Goal: Transaction & Acquisition: Book appointment/travel/reservation

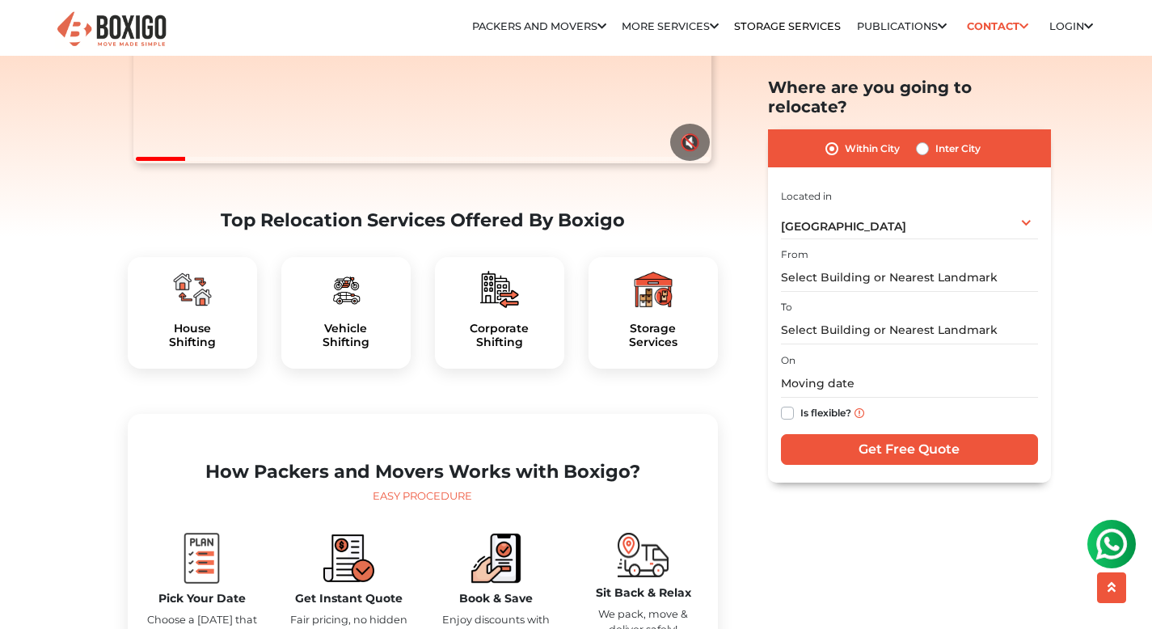
scroll to position [378, 0]
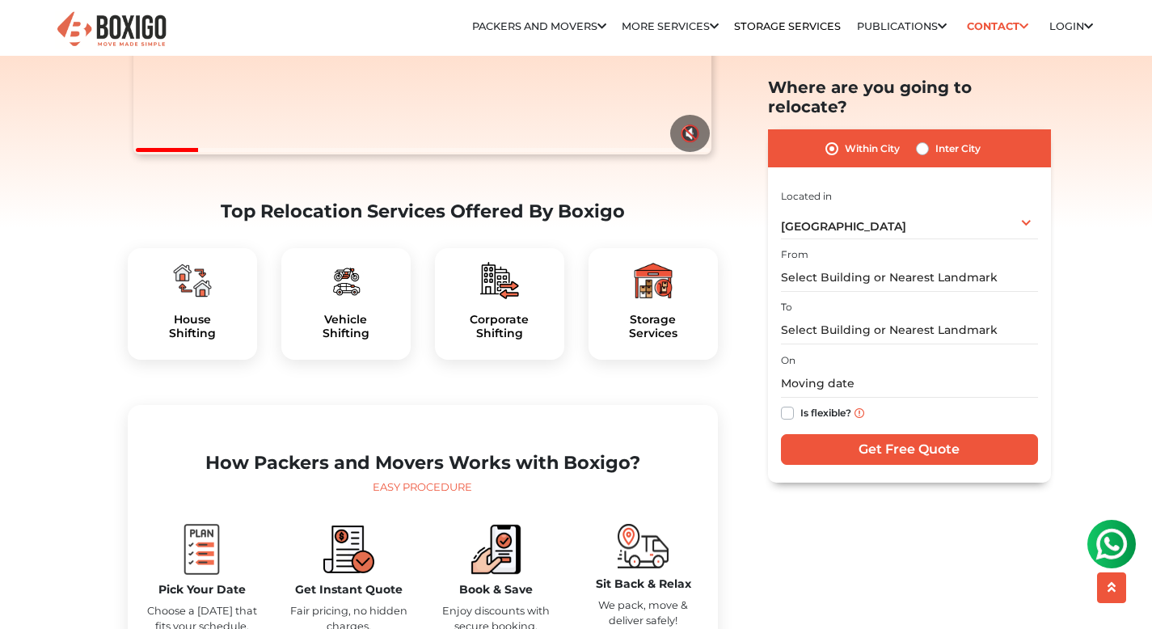
click at [219, 300] on div at bounding box center [192, 280] width 103 height 39
click at [970, 263] on input "text" at bounding box center [909, 277] width 257 height 28
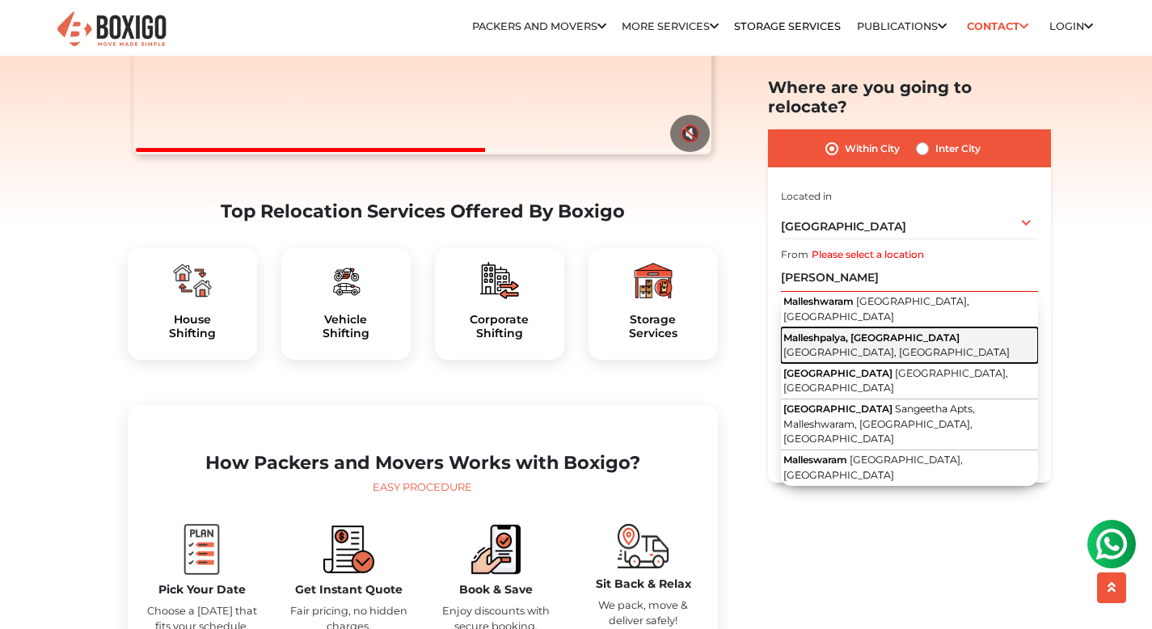
click at [1003, 327] on button "Malleshpalya, Kaggadasapura [GEOGRAPHIC_DATA], [GEOGRAPHIC_DATA]" at bounding box center [909, 345] width 257 height 36
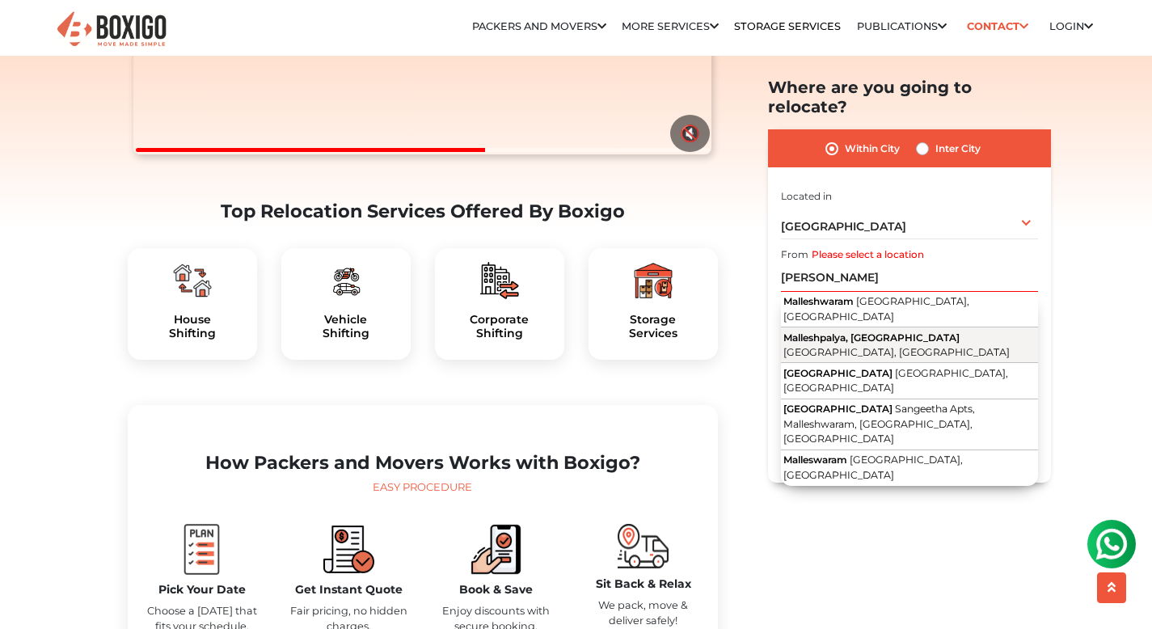
type input "Malleshpalya, [GEOGRAPHIC_DATA], [GEOGRAPHIC_DATA], [GEOGRAPHIC_DATA]"
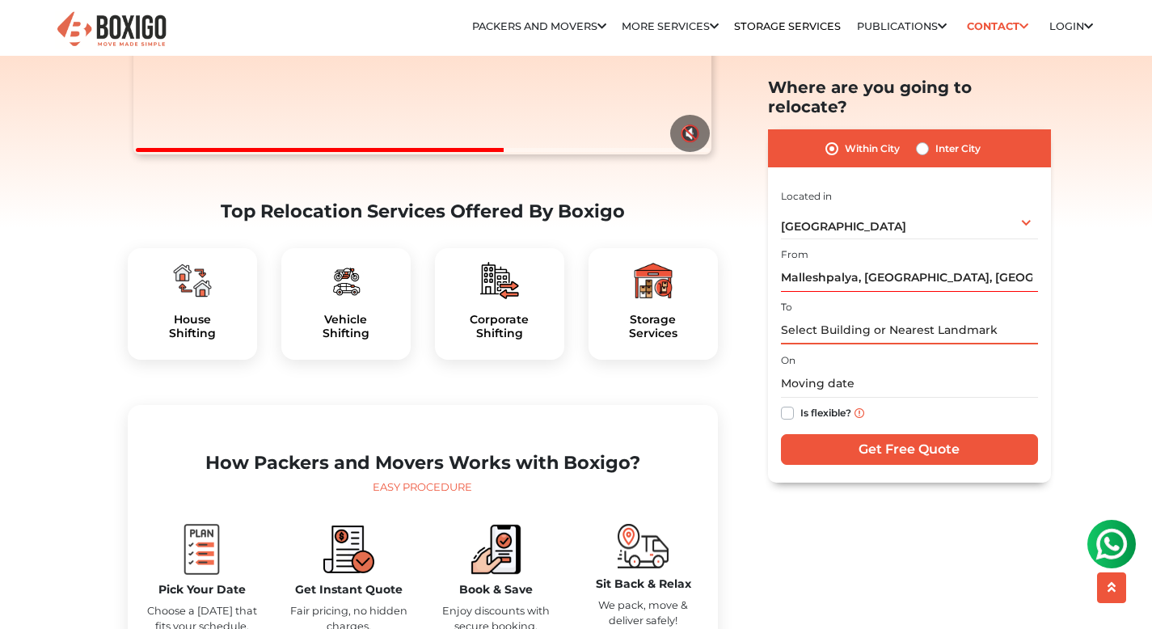
click at [907, 316] on input "text" at bounding box center [909, 330] width 257 height 28
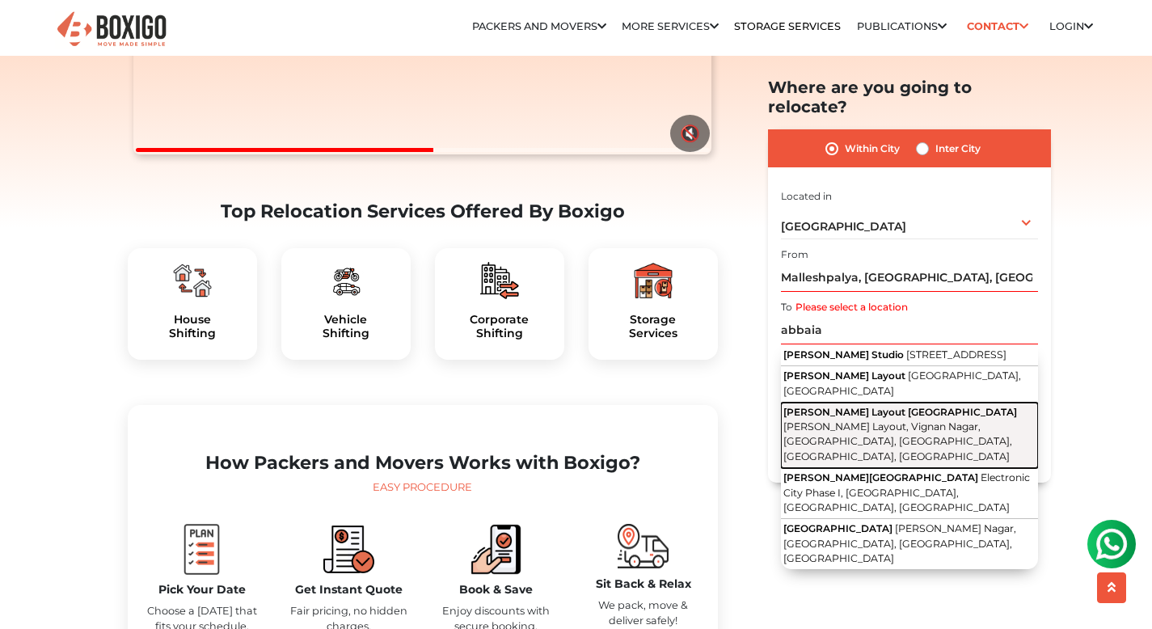
click at [954, 406] on span "[PERSON_NAME] Layout [GEOGRAPHIC_DATA]" at bounding box center [900, 412] width 234 height 12
type input "[PERSON_NAME][GEOGRAPHIC_DATA][PERSON_NAME], [GEOGRAPHIC_DATA], [GEOGRAPHIC_DAT…"
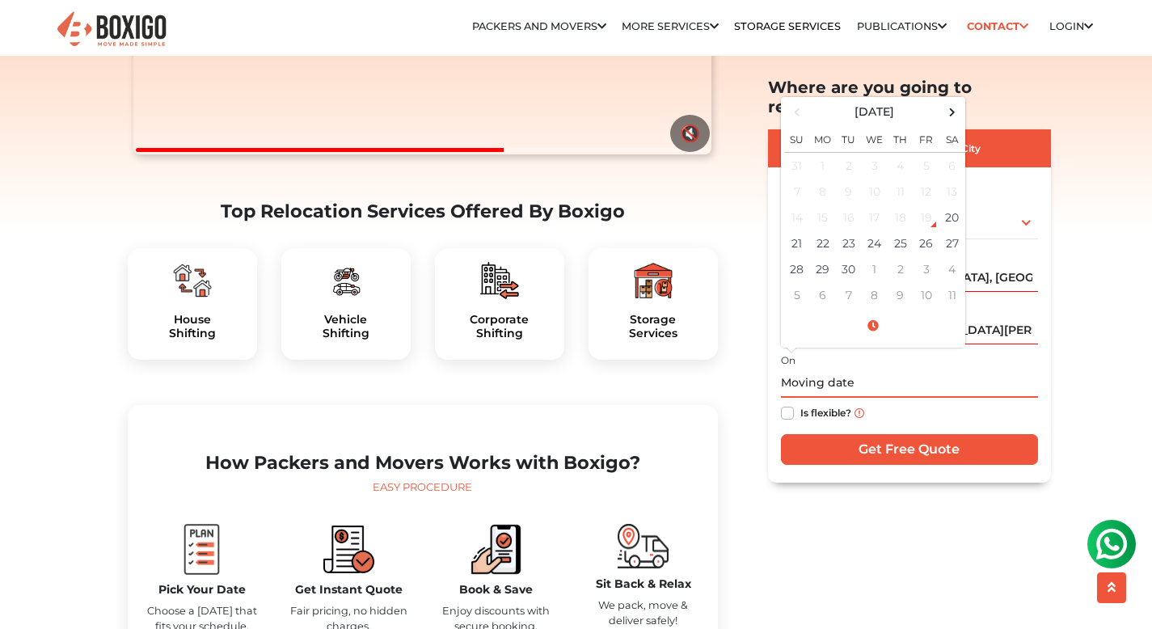
click at [875, 370] on input "text" at bounding box center [909, 383] width 257 height 28
click at [916, 230] on td "26" at bounding box center [926, 243] width 26 height 26
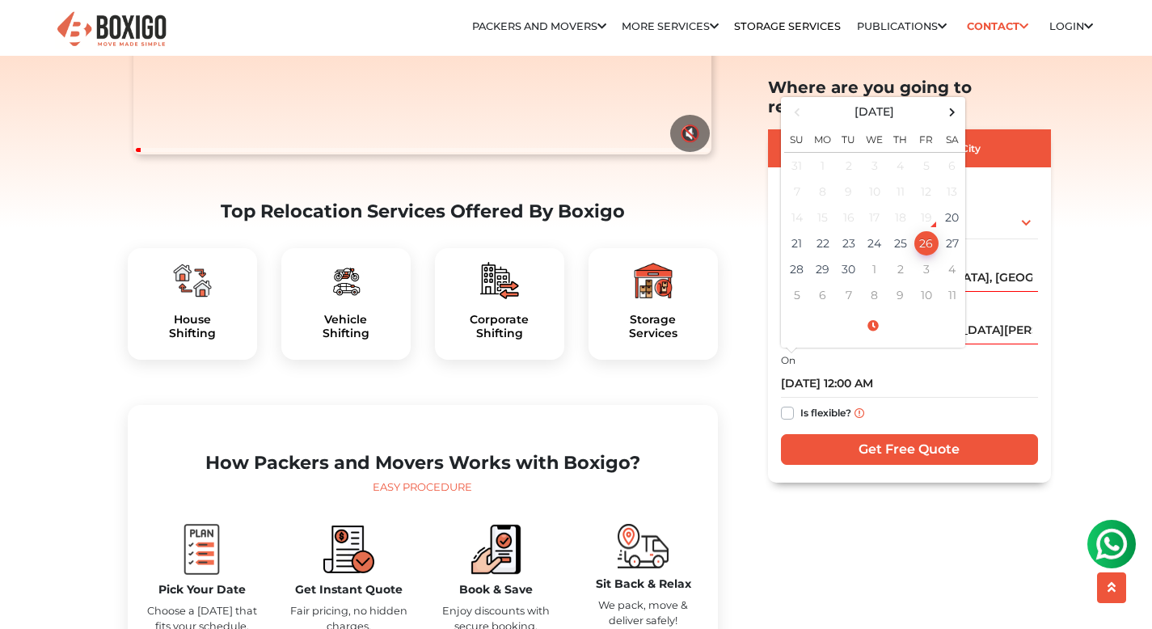
click at [910, 398] on div "Is flexible?" at bounding box center [909, 414] width 257 height 32
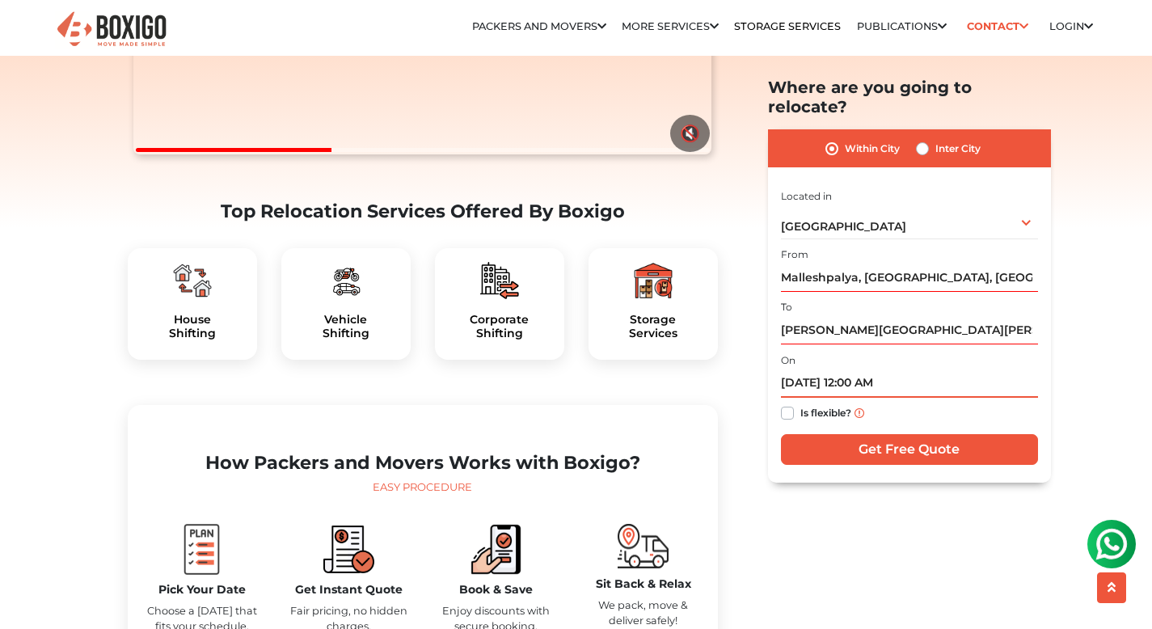
click at [870, 369] on input "[DATE] 12:00 AM" at bounding box center [909, 383] width 257 height 28
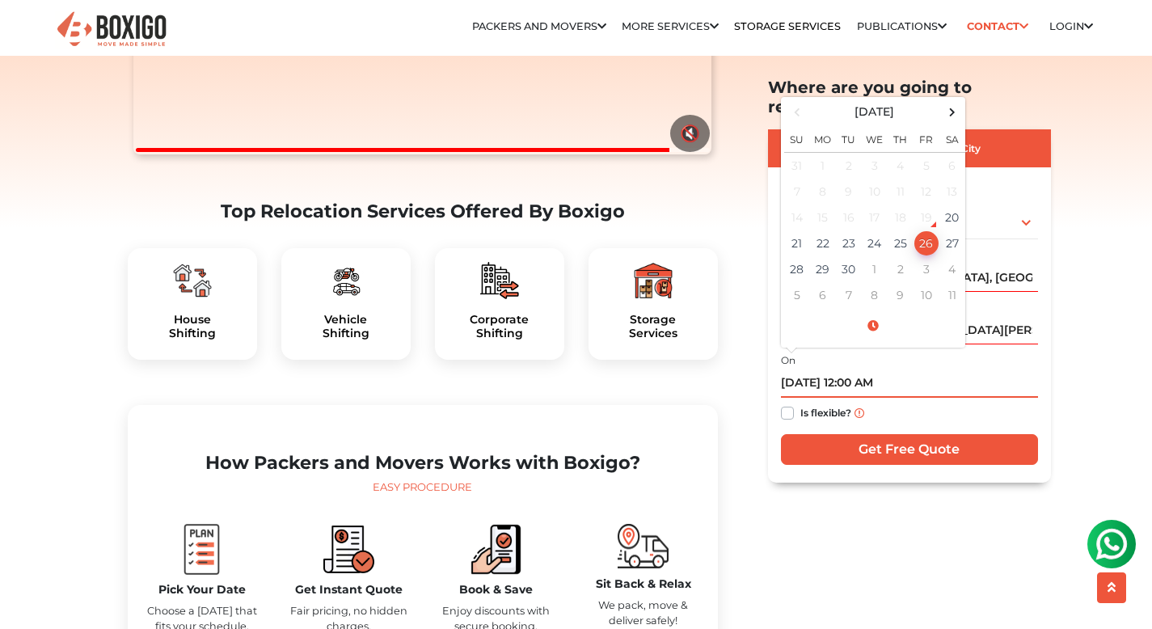
click at [860, 369] on input "[DATE] 12:00 AM" at bounding box center [909, 383] width 257 height 28
click at [857, 369] on input "[DATE] 12:00 AM" at bounding box center [909, 383] width 257 height 28
click at [924, 230] on td "26" at bounding box center [926, 243] width 26 height 26
click at [916, 371] on input "[DATE] 12:00 AM" at bounding box center [909, 383] width 257 height 28
click at [860, 369] on input "[DATE] 12:00 AM" at bounding box center [909, 383] width 257 height 28
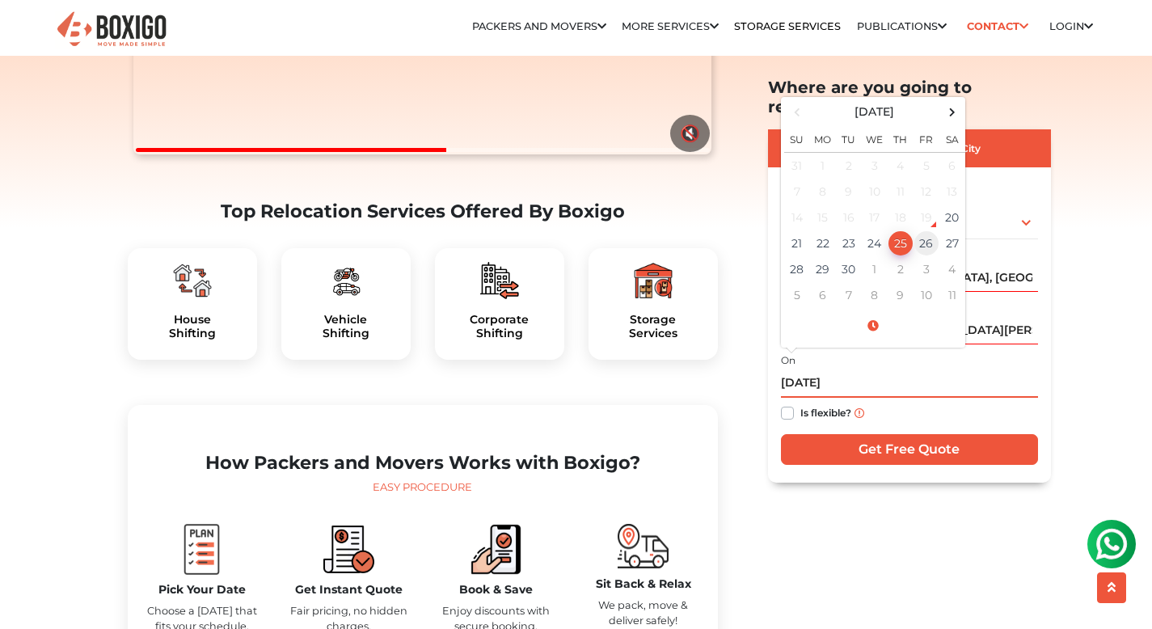
click at [921, 230] on td "26" at bounding box center [926, 243] width 26 height 26
click at [944, 376] on input "[DATE] 12:00 AM" at bounding box center [909, 383] width 257 height 28
click at [878, 312] on span at bounding box center [873, 326] width 178 height 28
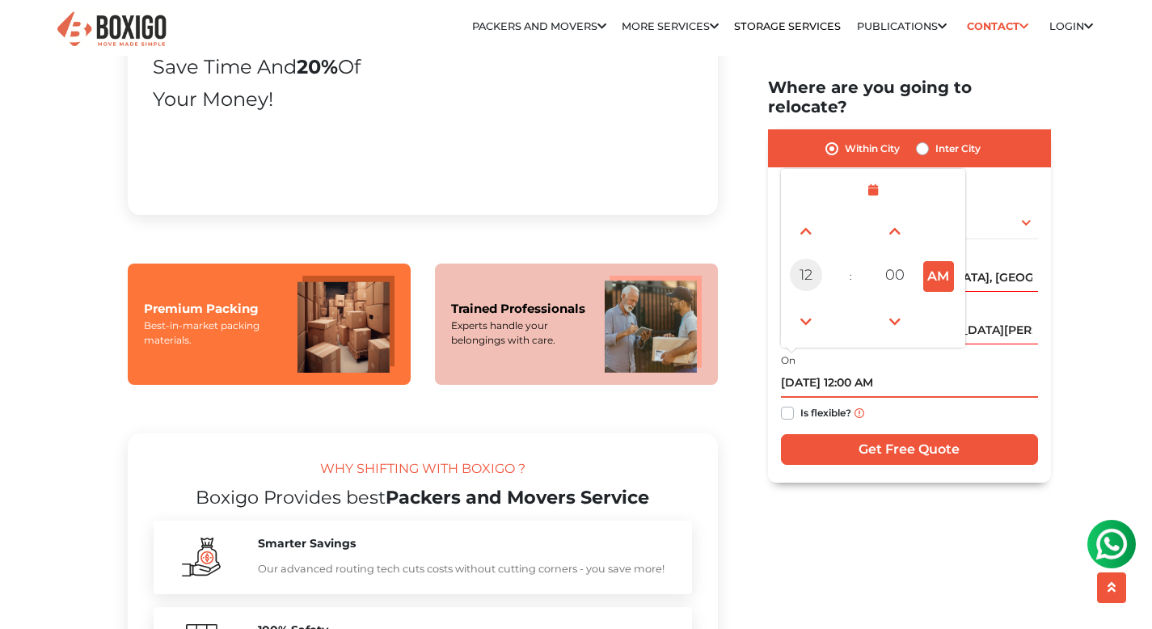
scroll to position [1172, 0]
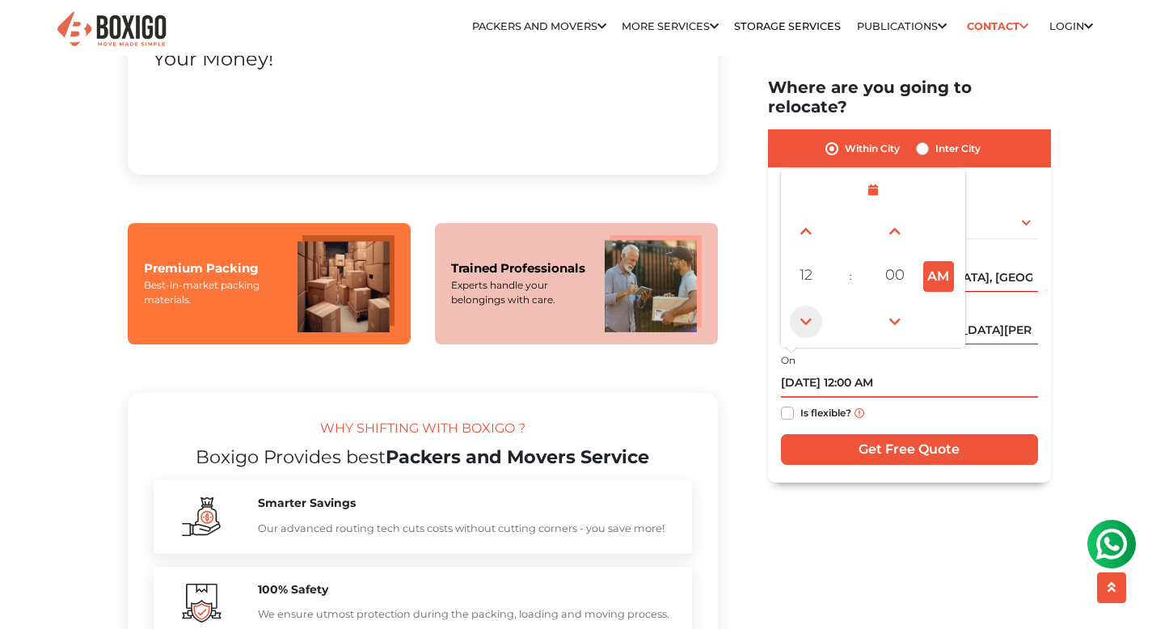
click at [813, 305] on span at bounding box center [806, 321] width 32 height 32
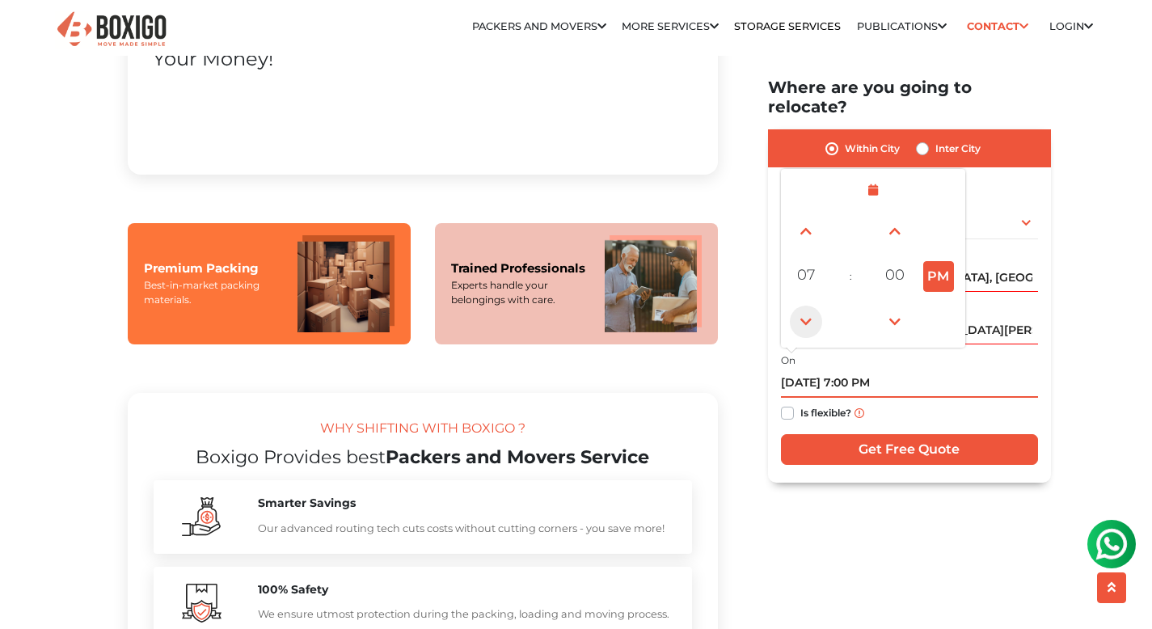
click at [813, 305] on span at bounding box center [806, 321] width 32 height 32
click at [802, 218] on span at bounding box center [806, 231] width 32 height 32
type input "[DATE] 6:00 PM"
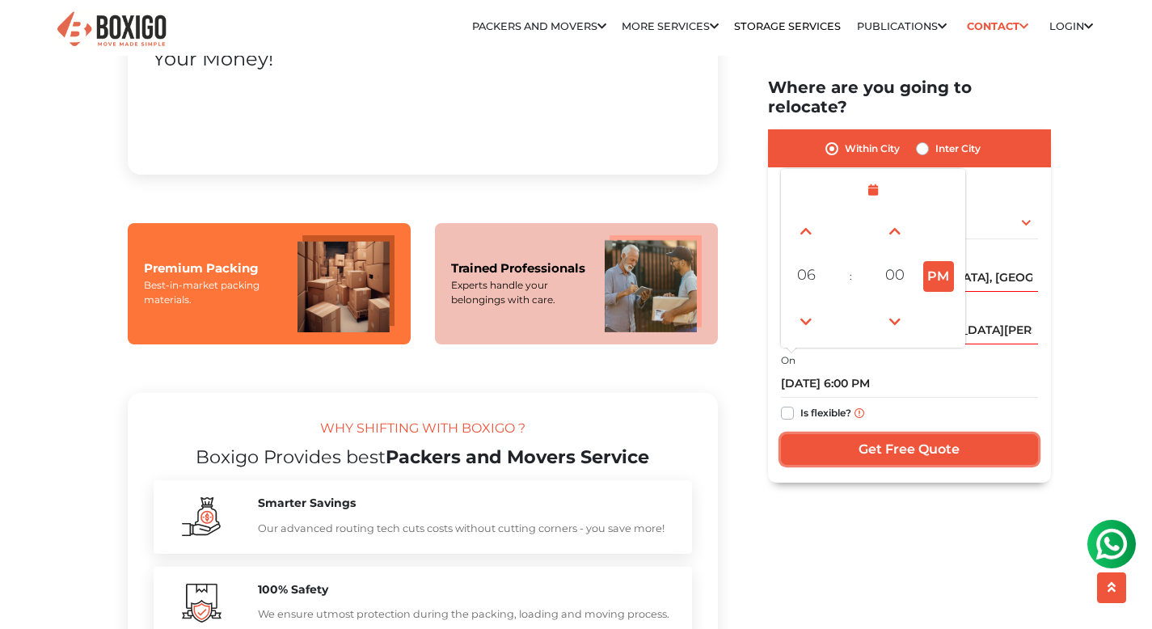
click at [894, 434] on input "Get Free Quote" at bounding box center [909, 449] width 257 height 31
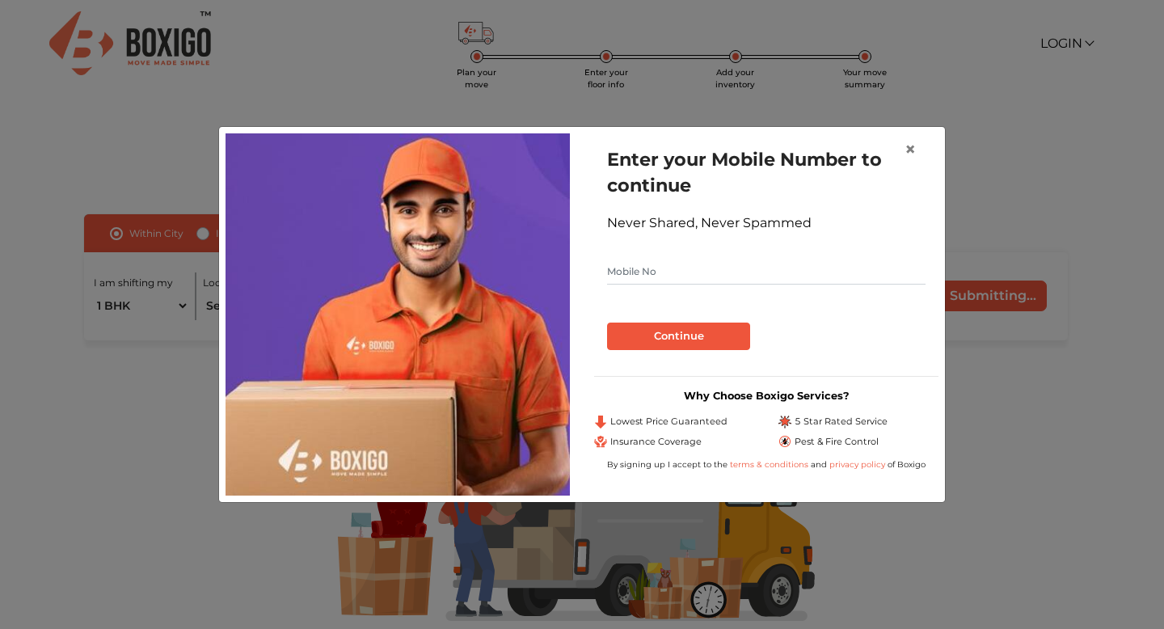
click at [756, 268] on input "text" at bounding box center [766, 272] width 318 height 26
type input "9578604686"
click at [718, 337] on button "Continue" at bounding box center [678, 335] width 143 height 27
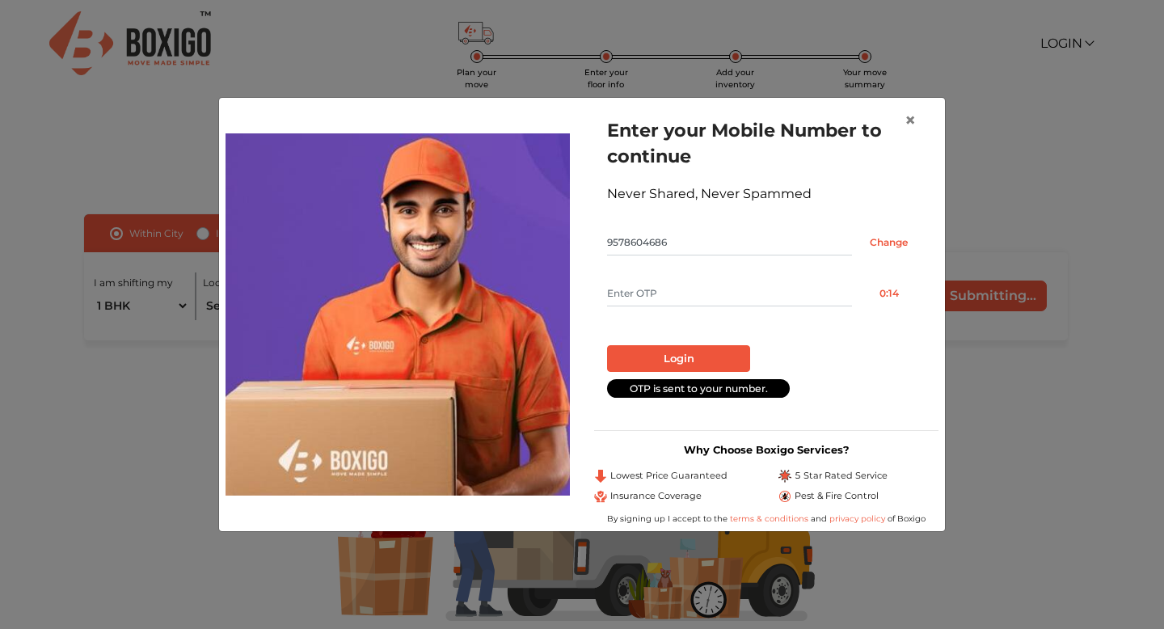
click at [698, 298] on input "text" at bounding box center [729, 293] width 245 height 26
type input "8342"
click at [701, 352] on button "Login" at bounding box center [678, 358] width 143 height 27
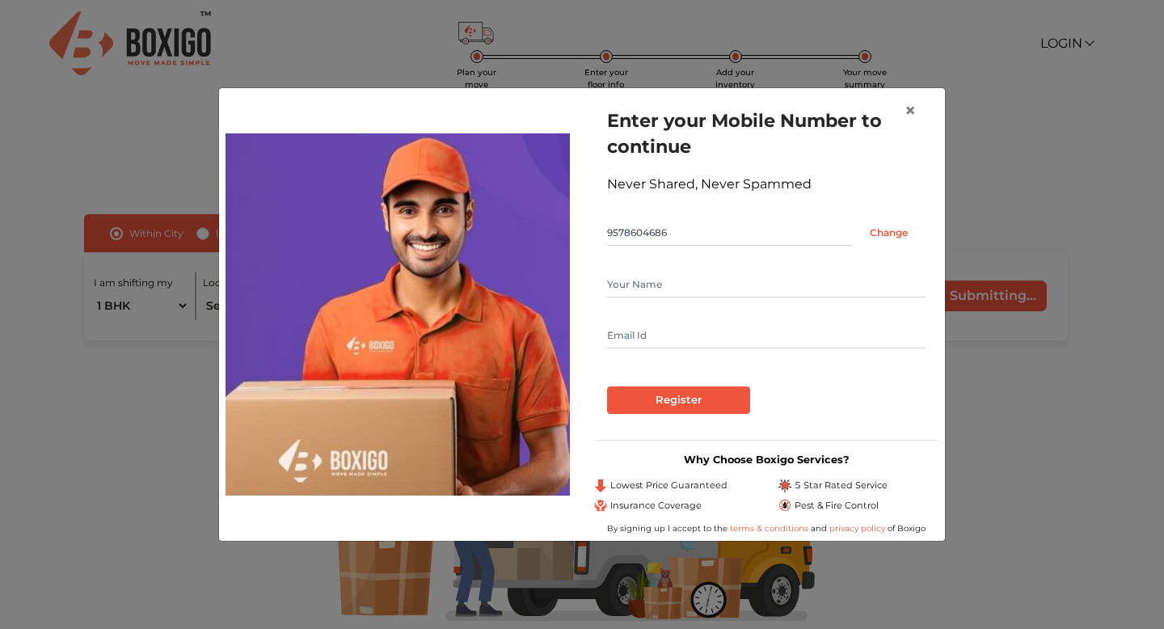
click at [704, 280] on input "text" at bounding box center [766, 285] width 318 height 26
type input "Ramasubramanian V"
type input "rama9492eee@gmail.com"
click at [700, 411] on input "Register" at bounding box center [678, 399] width 143 height 27
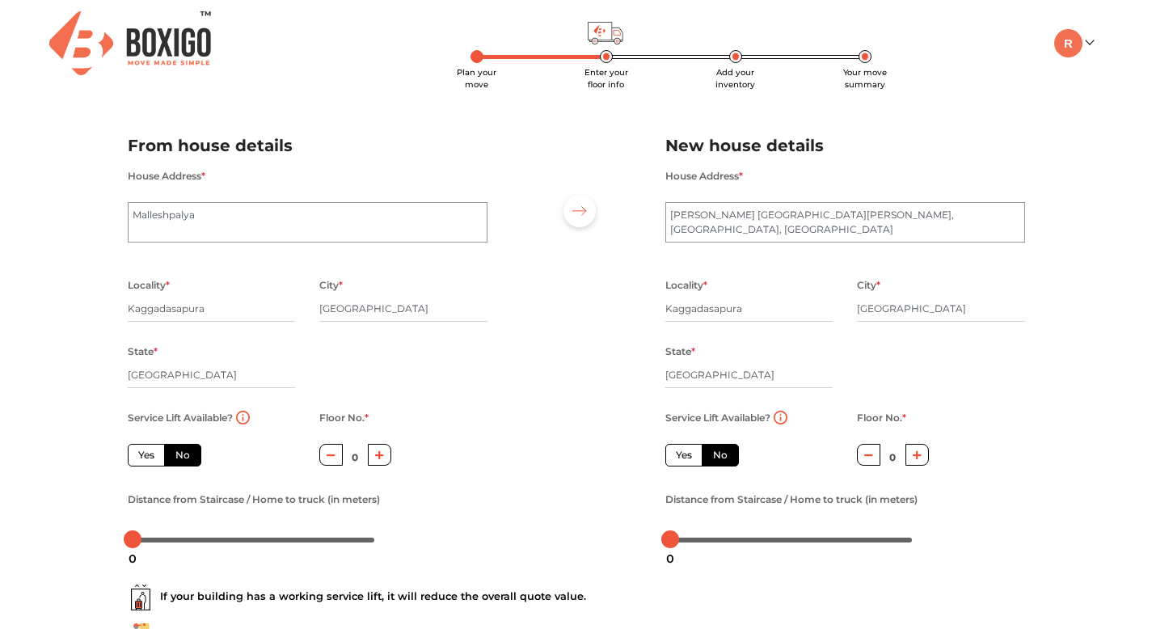
click at [376, 458] on icon "button" at bounding box center [379, 455] width 9 height 10
type input "2"
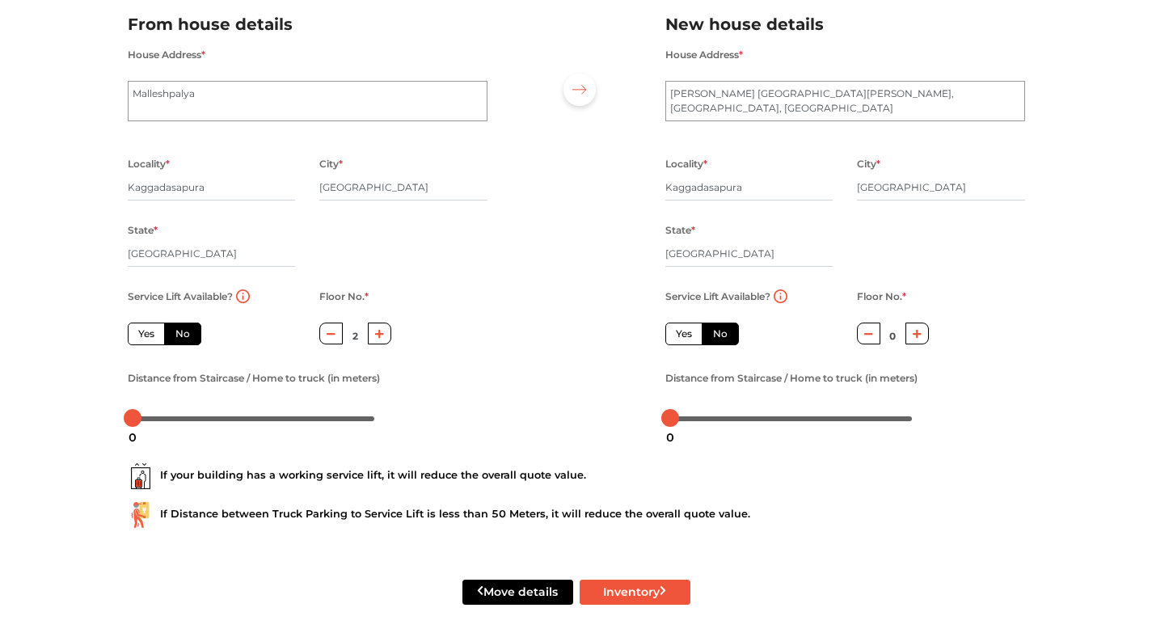
scroll to position [135, 0]
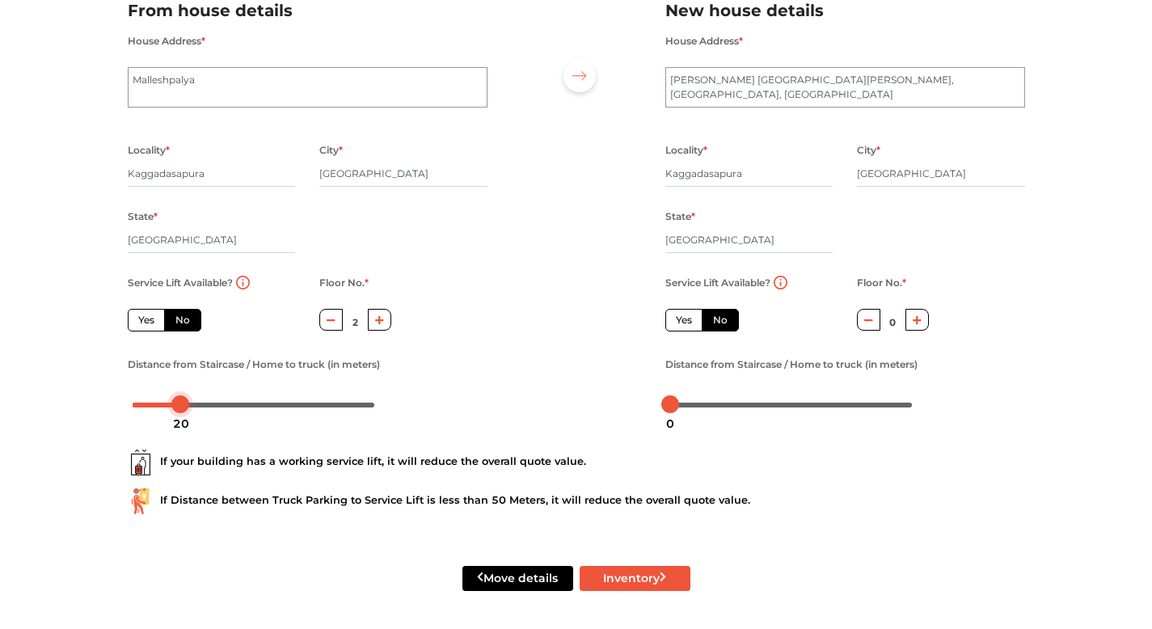
drag, startPoint x: 131, startPoint y: 405, endPoint x: 180, endPoint y: 405, distance: 49.3
click at [180, 405] on div at bounding box center [180, 404] width 18 height 18
click at [528, 412] on div at bounding box center [576, 200] width 154 height 445
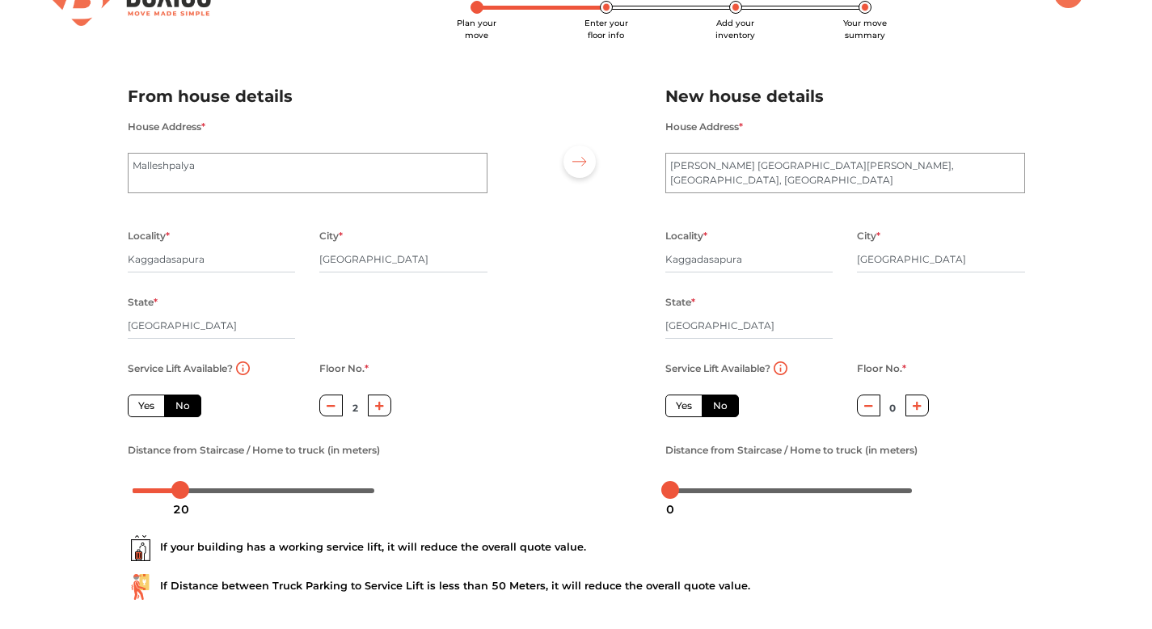
scroll to position [48, 0]
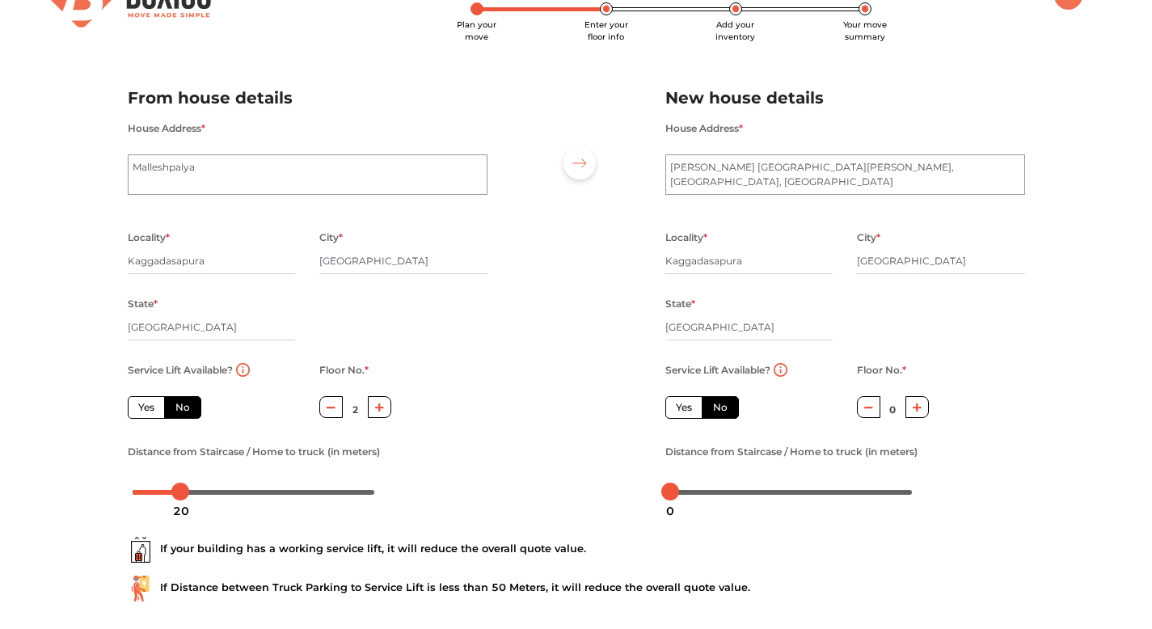
click at [641, 435] on div at bounding box center [576, 287] width 154 height 445
drag, startPoint x: 670, startPoint y: 490, endPoint x: 695, endPoint y: 491, distance: 25.1
click at [695, 491] on div at bounding box center [693, 491] width 18 height 18
click at [509, 401] on div at bounding box center [576, 287] width 154 height 445
click at [205, 272] on input "Kaggadasapura" at bounding box center [212, 261] width 168 height 26
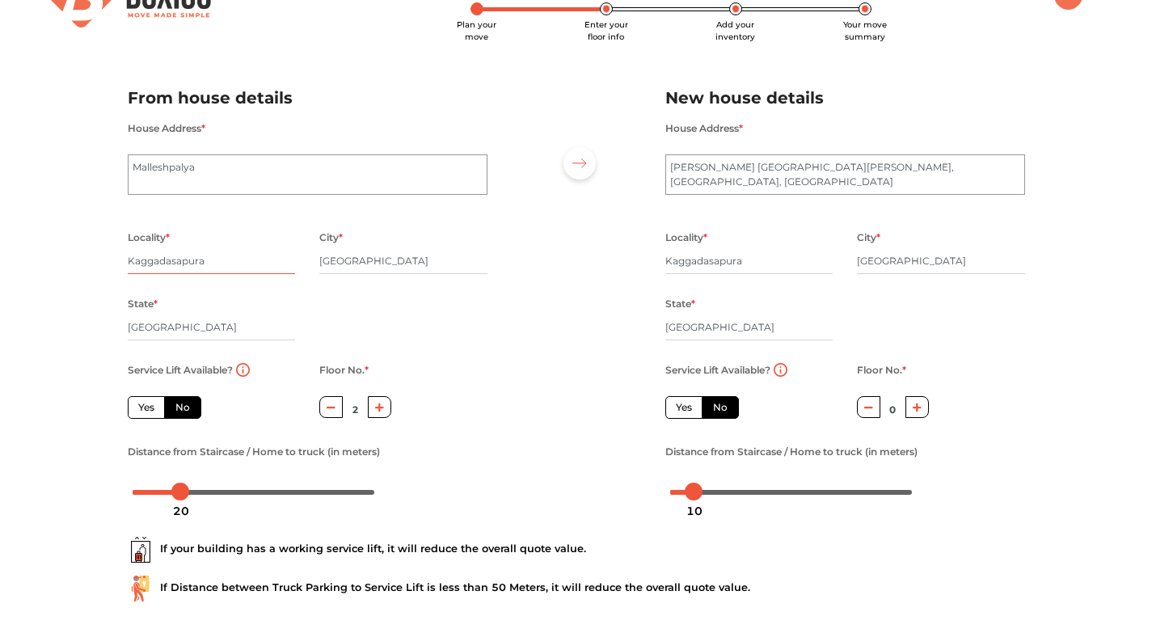
click at [205, 272] on input "Kaggadasapura" at bounding box center [212, 261] width 168 height 26
click at [531, 283] on div at bounding box center [576, 287] width 154 height 445
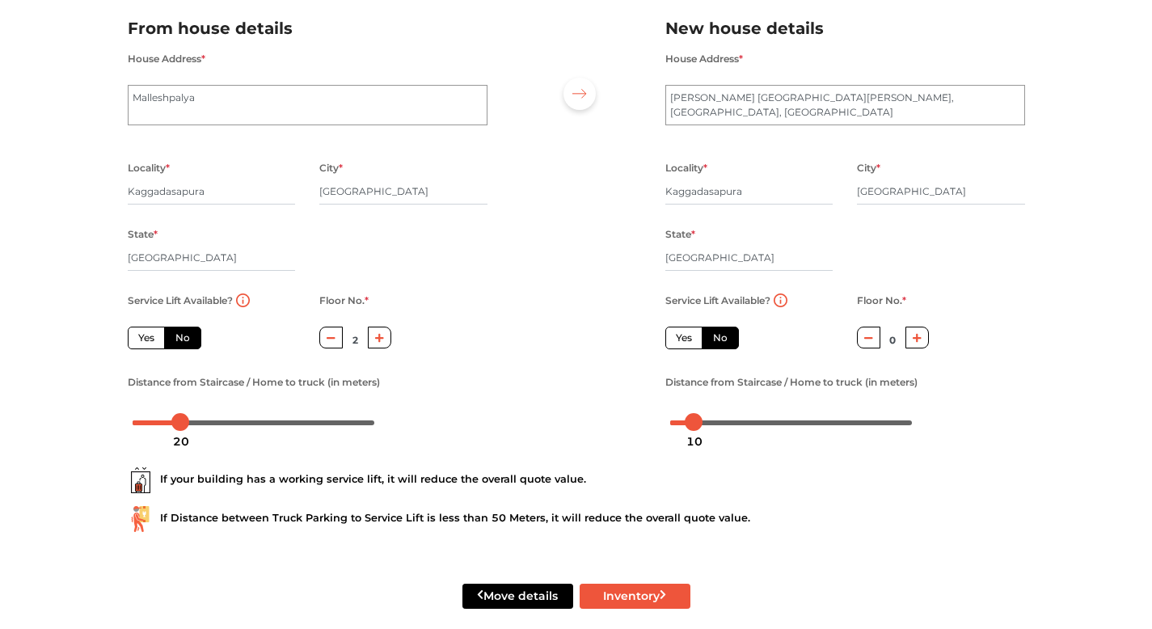
scroll to position [138, 0]
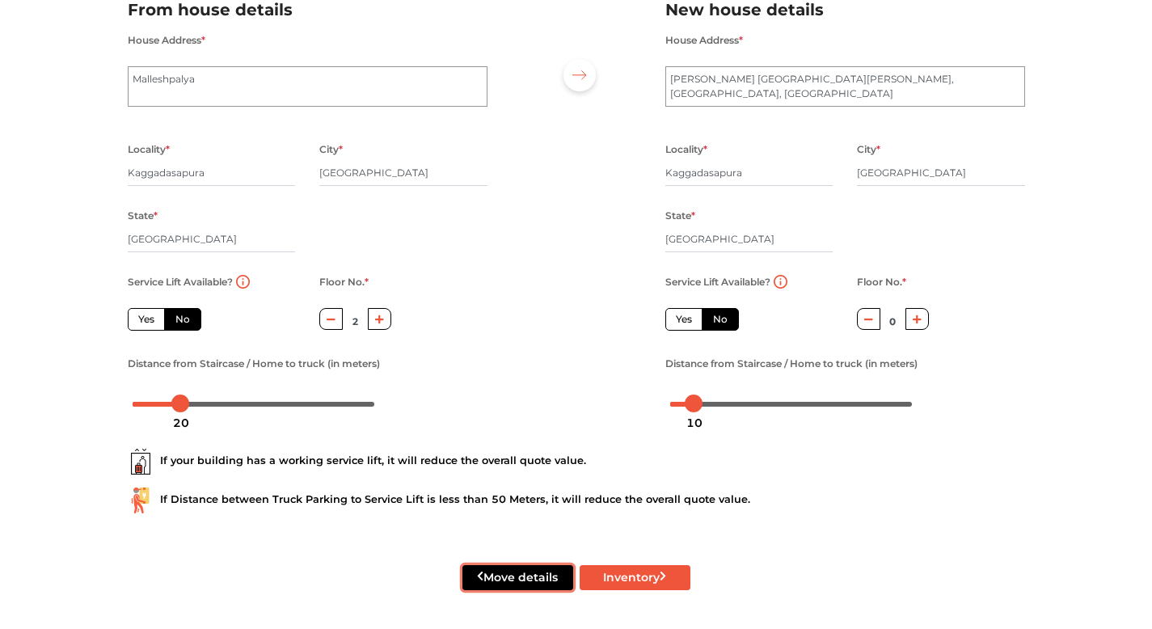
click at [536, 575] on button "Move details" at bounding box center [517, 577] width 111 height 25
radio input "true"
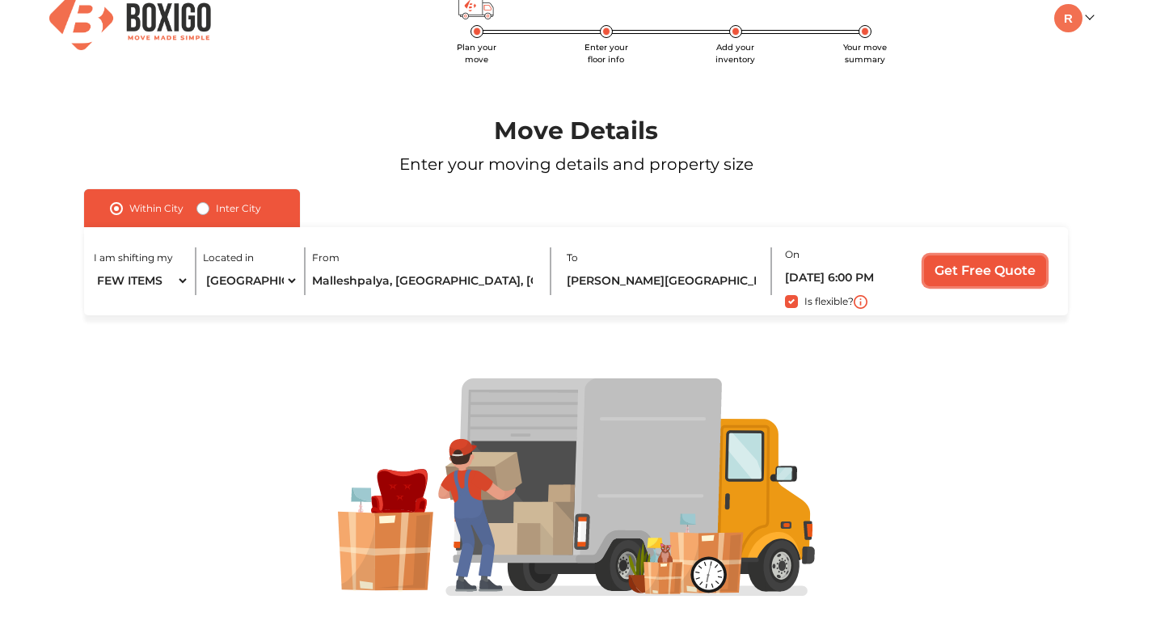
click at [992, 275] on input "Get Free Quote" at bounding box center [985, 270] width 122 height 31
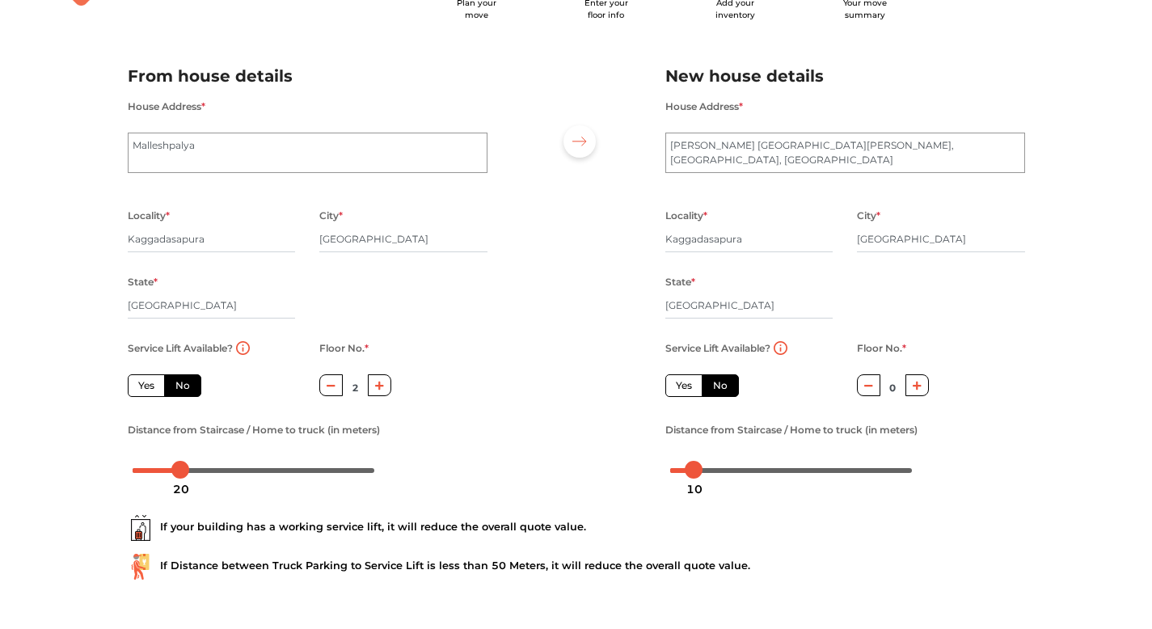
scroll to position [138, 0]
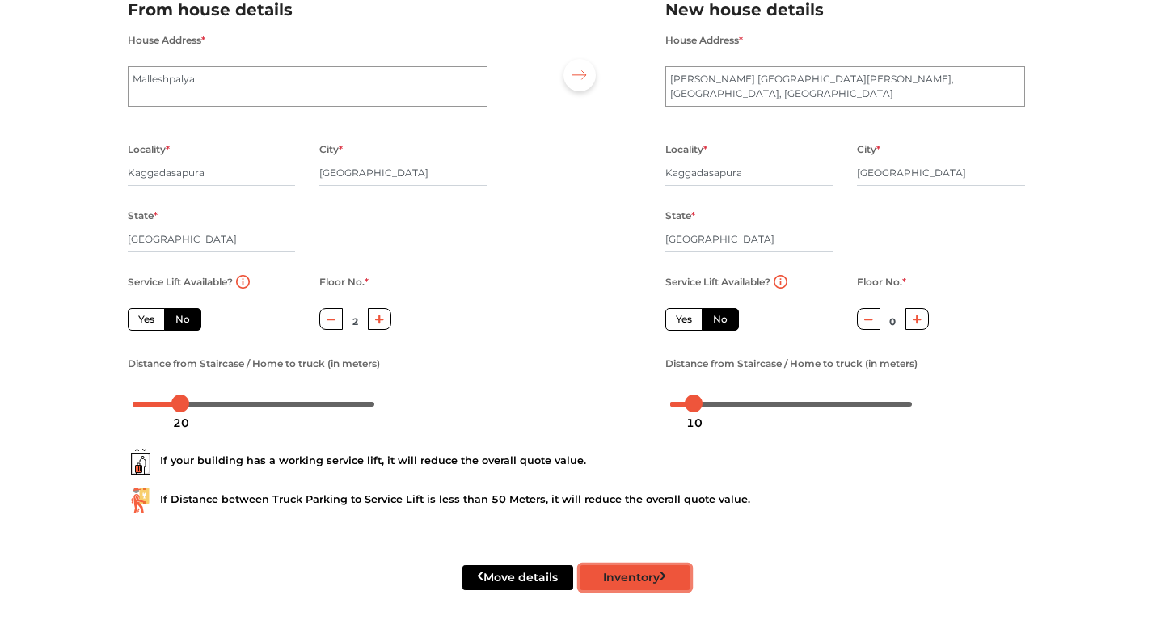
click at [653, 572] on button "Inventory" at bounding box center [634, 577] width 111 height 25
radio input "true"
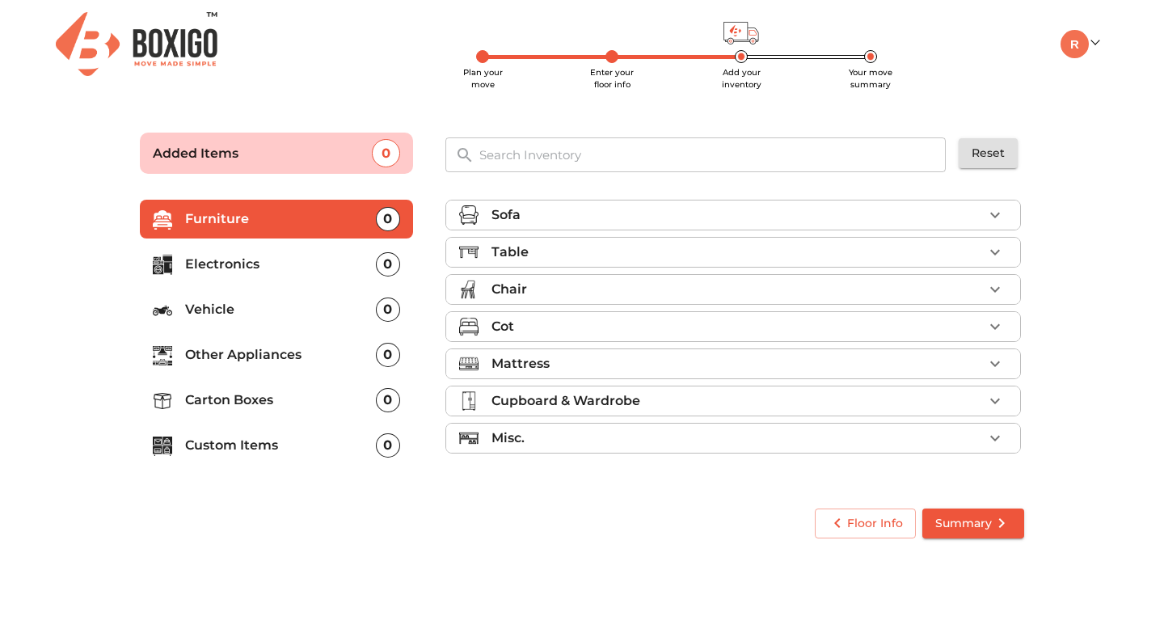
click at [994, 248] on icon "button" at bounding box center [994, 251] width 19 height 19
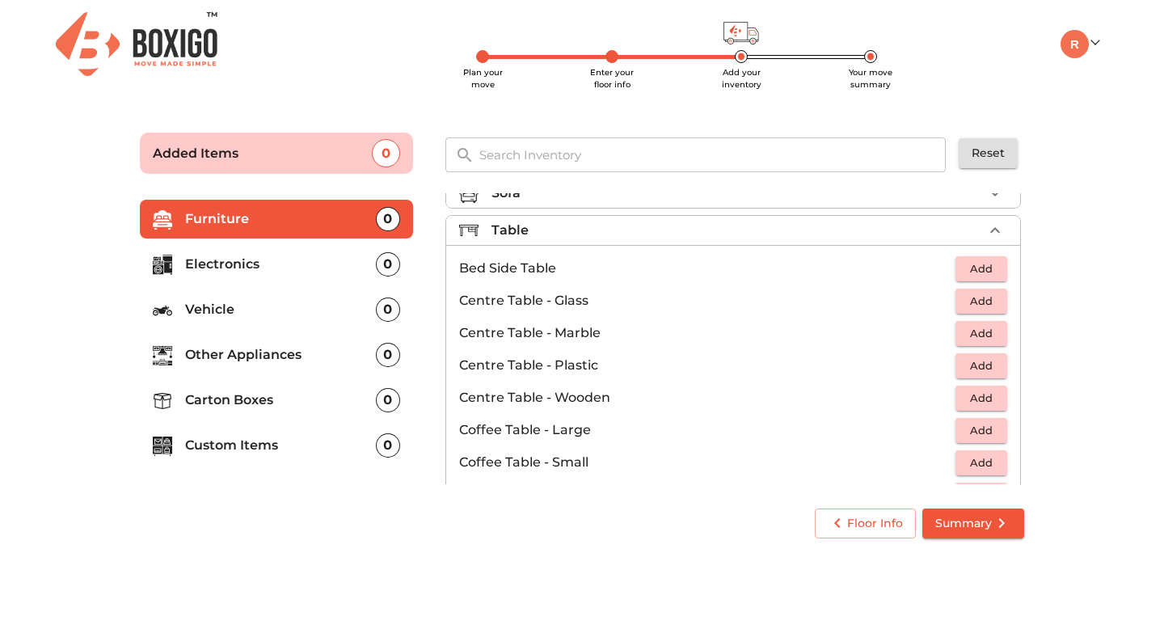
scroll to position [27, 0]
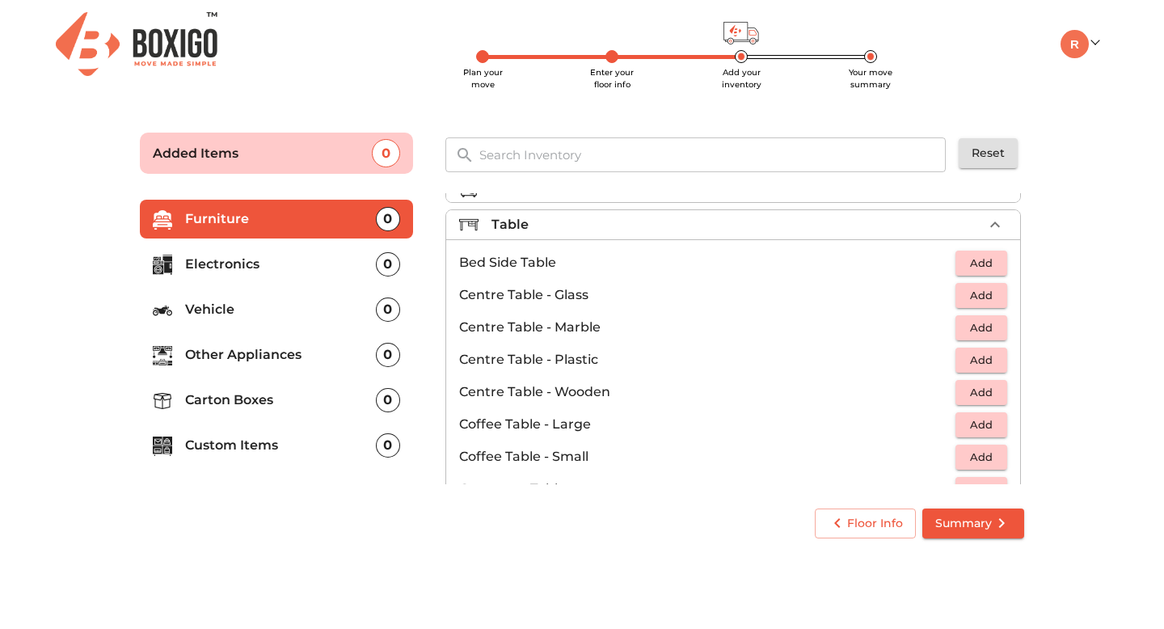
click at [985, 225] on icon "button" at bounding box center [994, 224] width 19 height 19
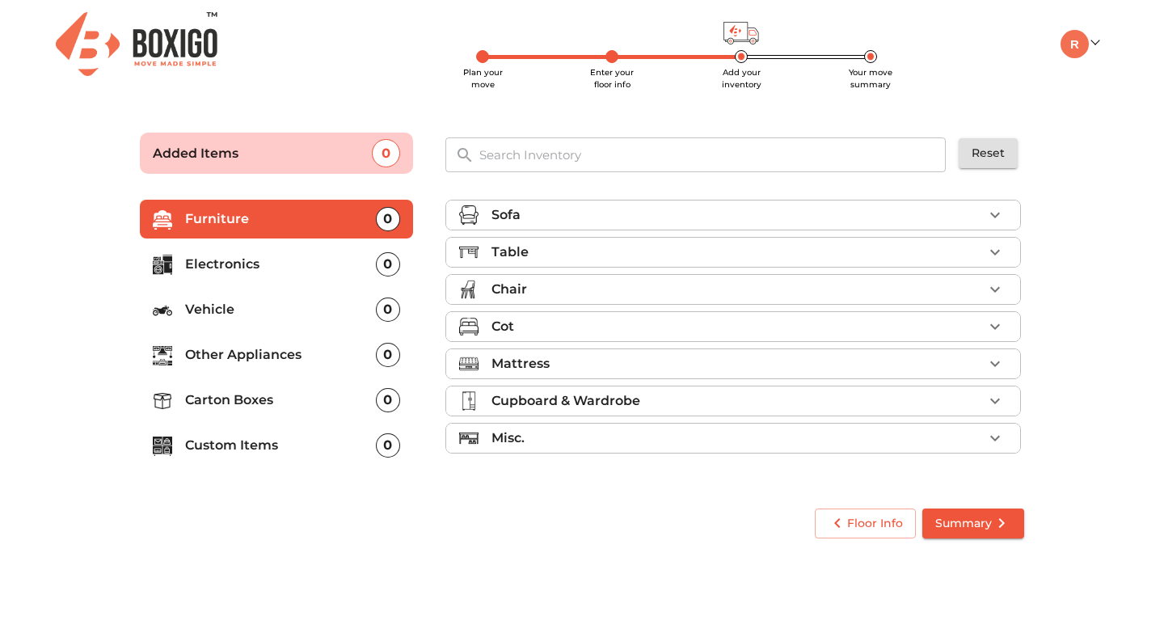
scroll to position [0, 0]
click at [1002, 364] on icon "button" at bounding box center [994, 363] width 19 height 19
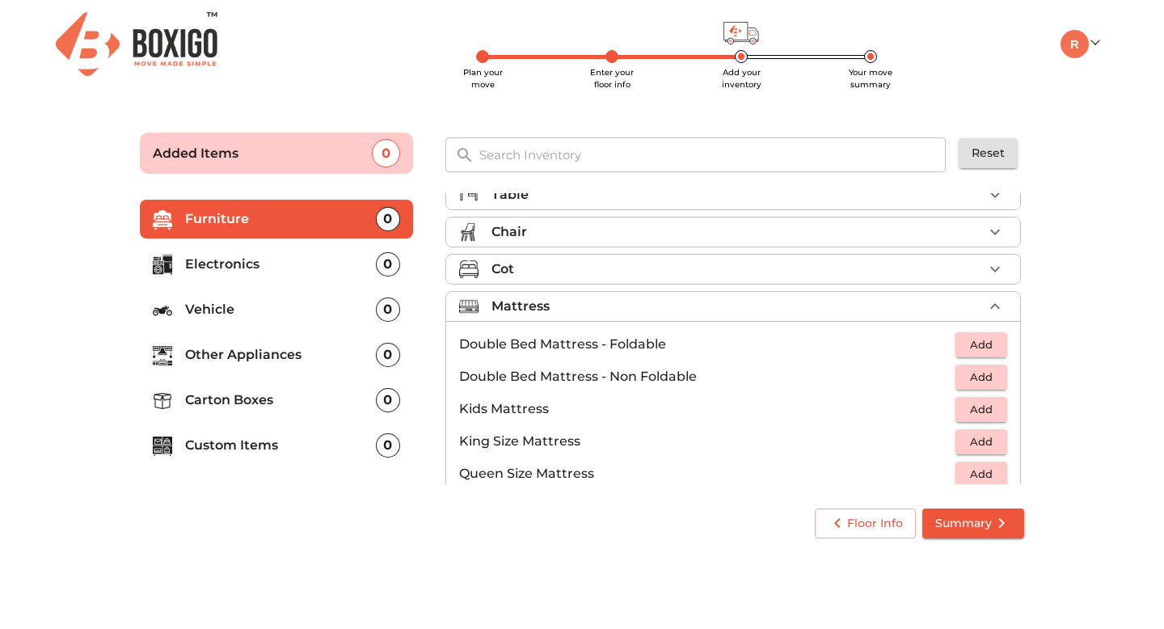
scroll to position [54, 0]
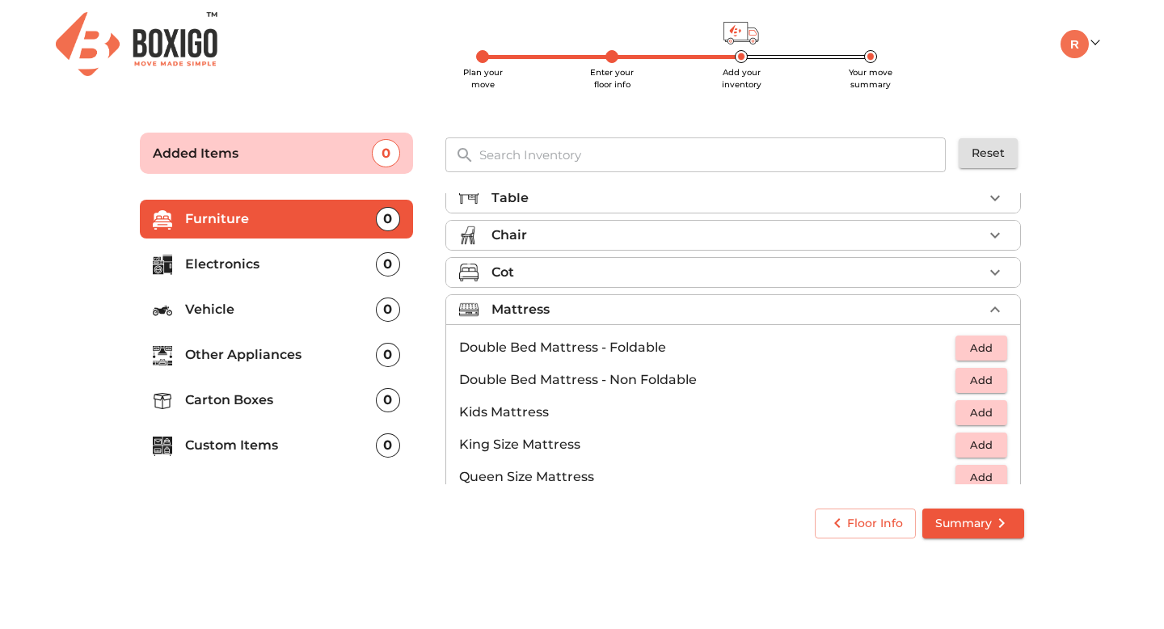
click at [983, 385] on span "Add" at bounding box center [981, 380] width 36 height 19
click at [940, 382] on icon "button" at bounding box center [945, 380] width 11 height 15
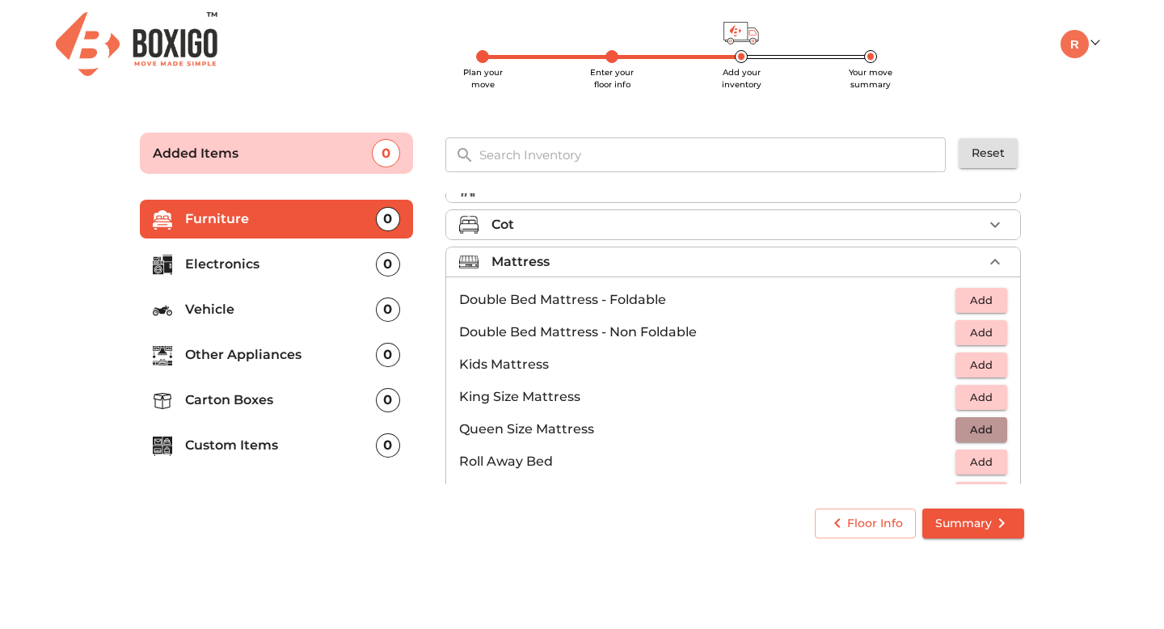
click at [967, 429] on span "Add" at bounding box center [981, 429] width 36 height 19
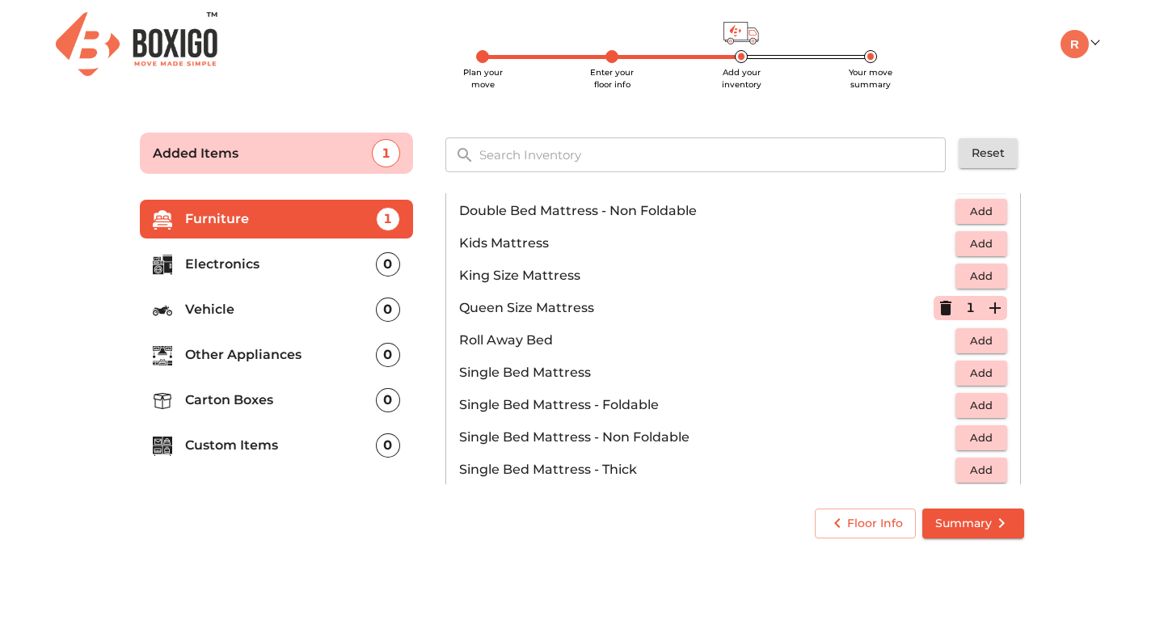
scroll to position [206, 0]
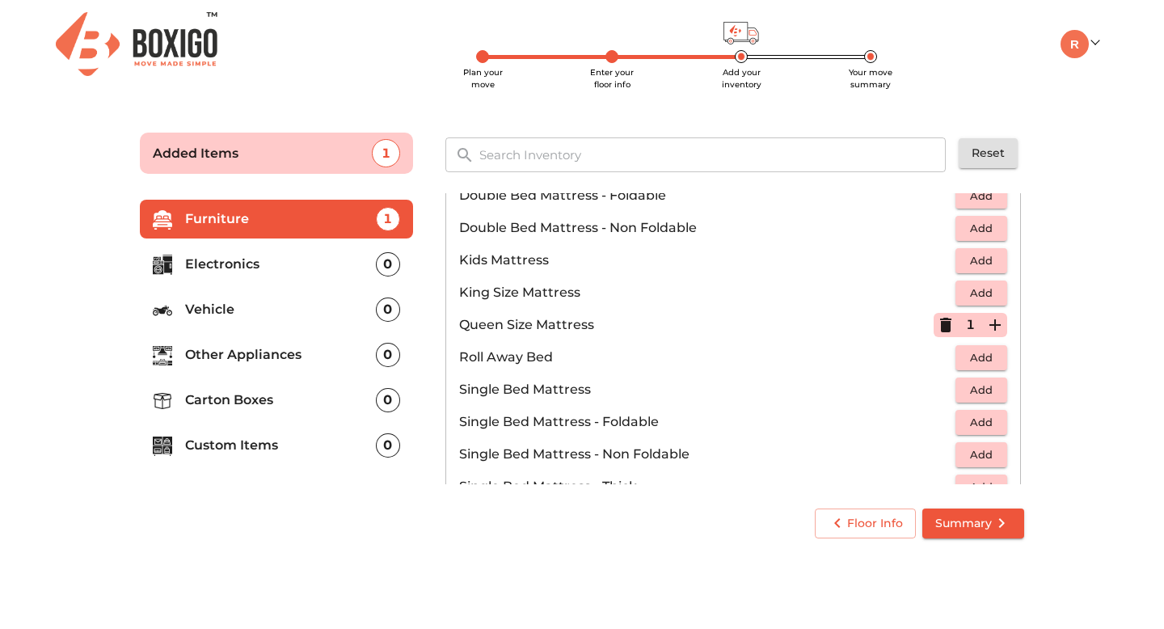
click at [989, 324] on icon "button" at bounding box center [994, 324] width 11 height 11
click at [1063, 331] on main "Plan your move Enter your floor info Add your inventory Your move summary Added…" at bounding box center [582, 332] width 1164 height 444
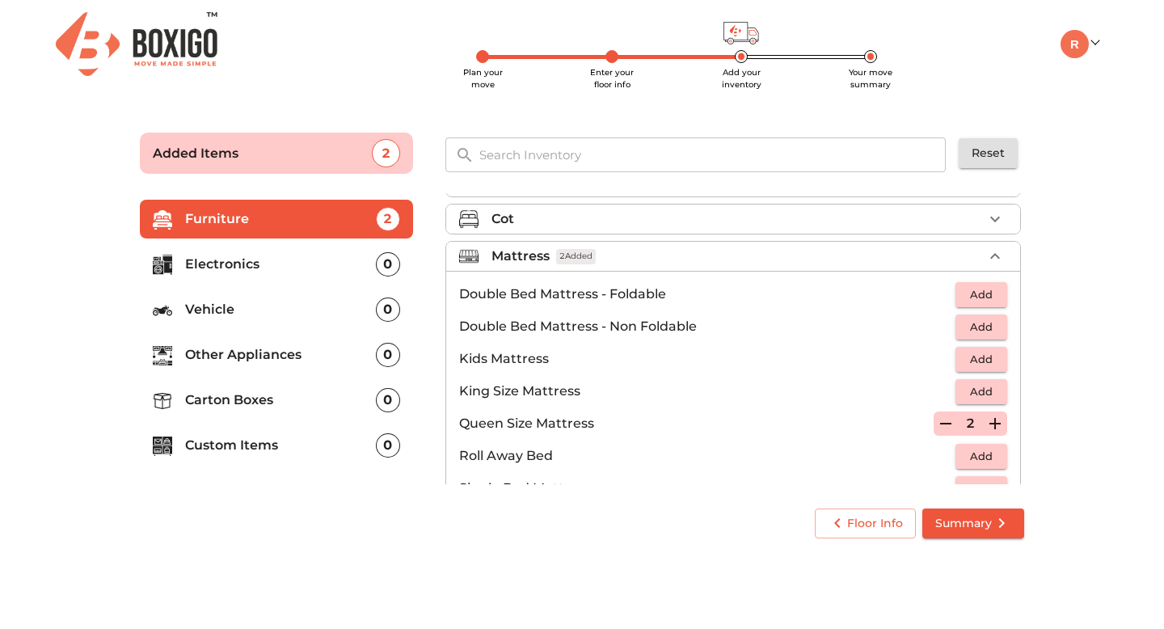
scroll to position [0, 0]
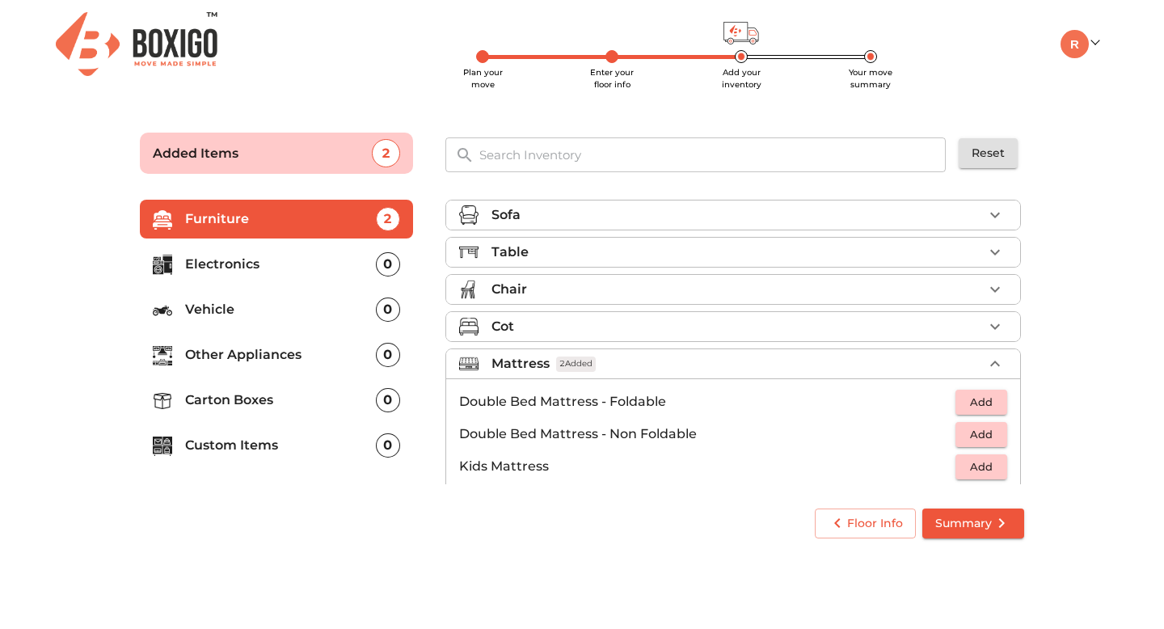
click at [988, 368] on icon "button" at bounding box center [994, 363] width 19 height 19
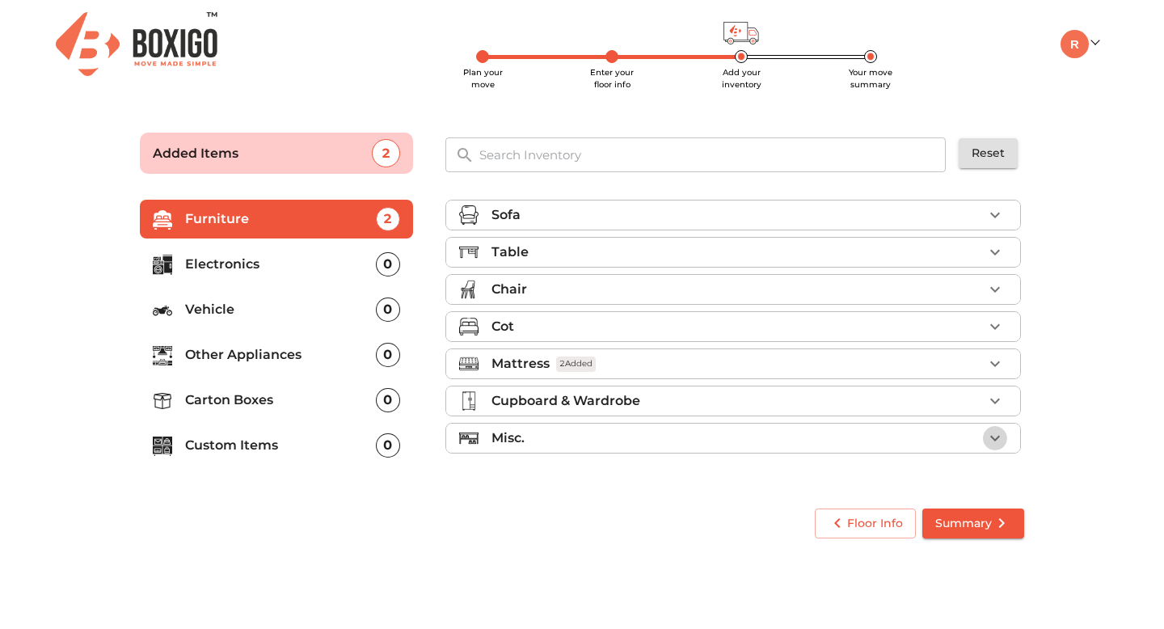
click at [998, 443] on icon "button" at bounding box center [994, 437] width 19 height 19
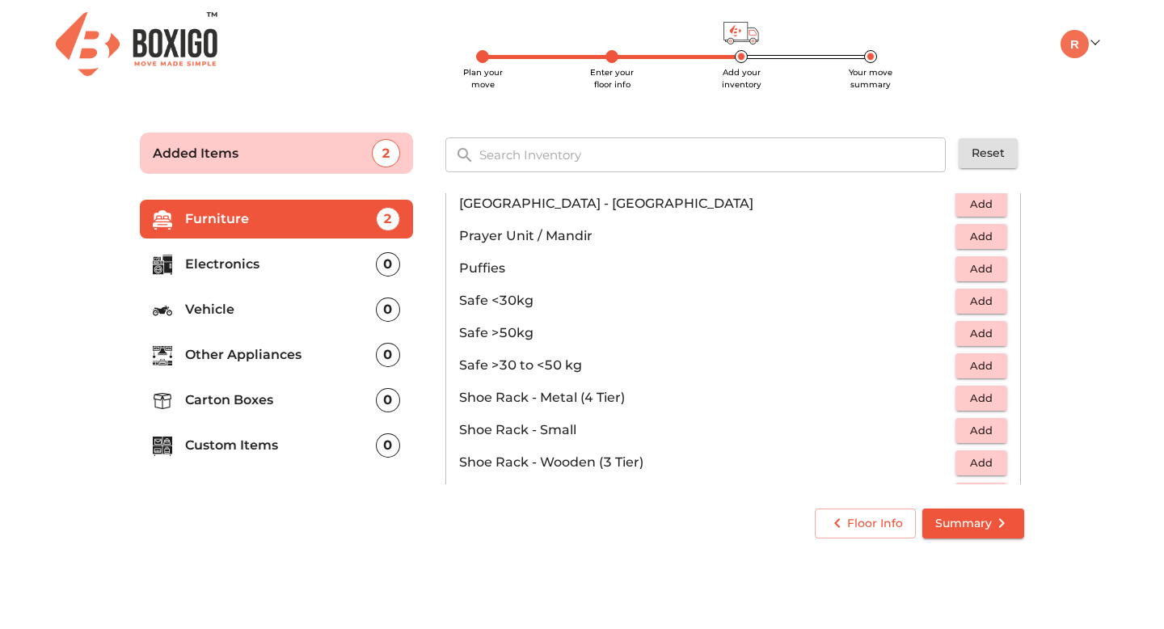
scroll to position [692, 0]
click at [975, 301] on span "Add" at bounding box center [981, 302] width 36 height 19
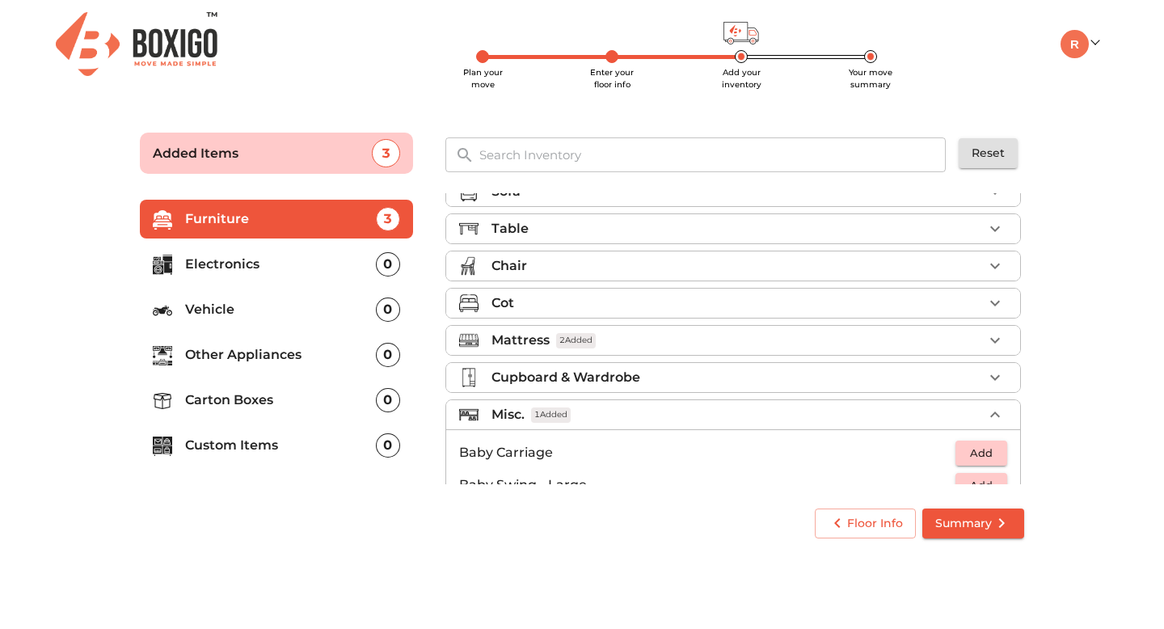
scroll to position [22, 0]
click at [988, 272] on icon "button" at bounding box center [994, 267] width 19 height 19
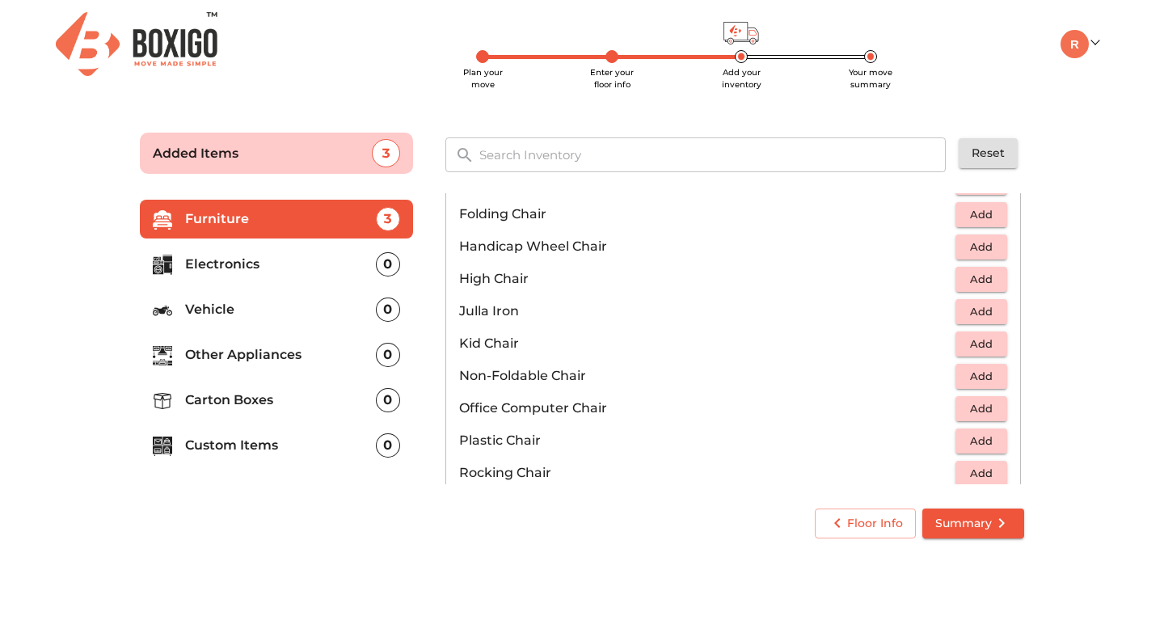
scroll to position [377, 0]
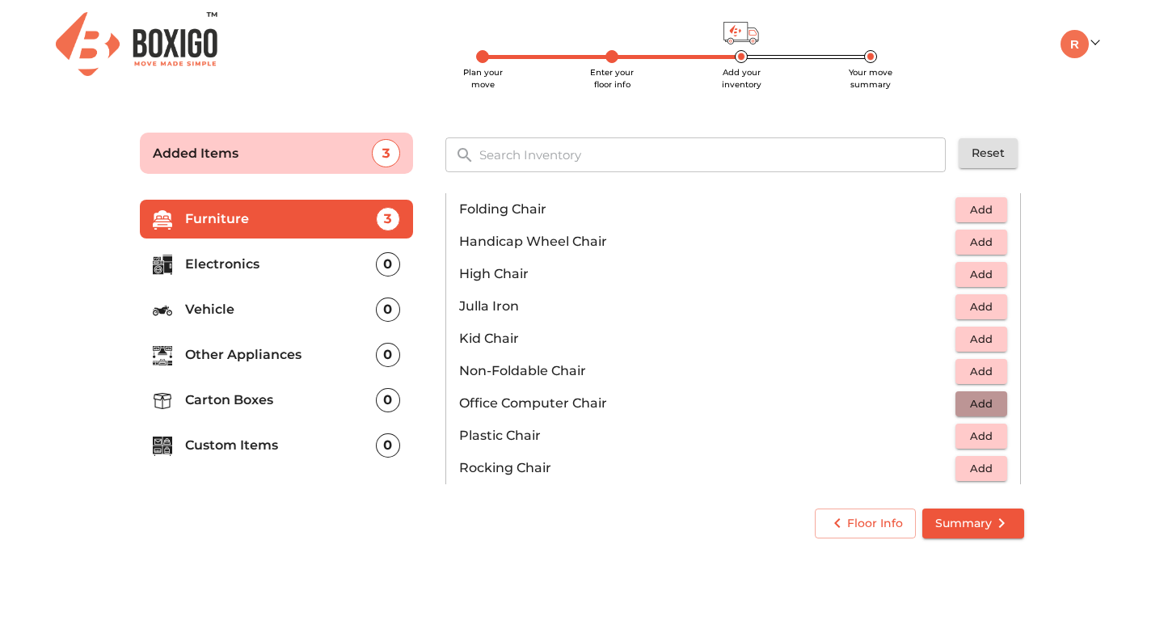
click at [975, 400] on span "Add" at bounding box center [981, 403] width 36 height 19
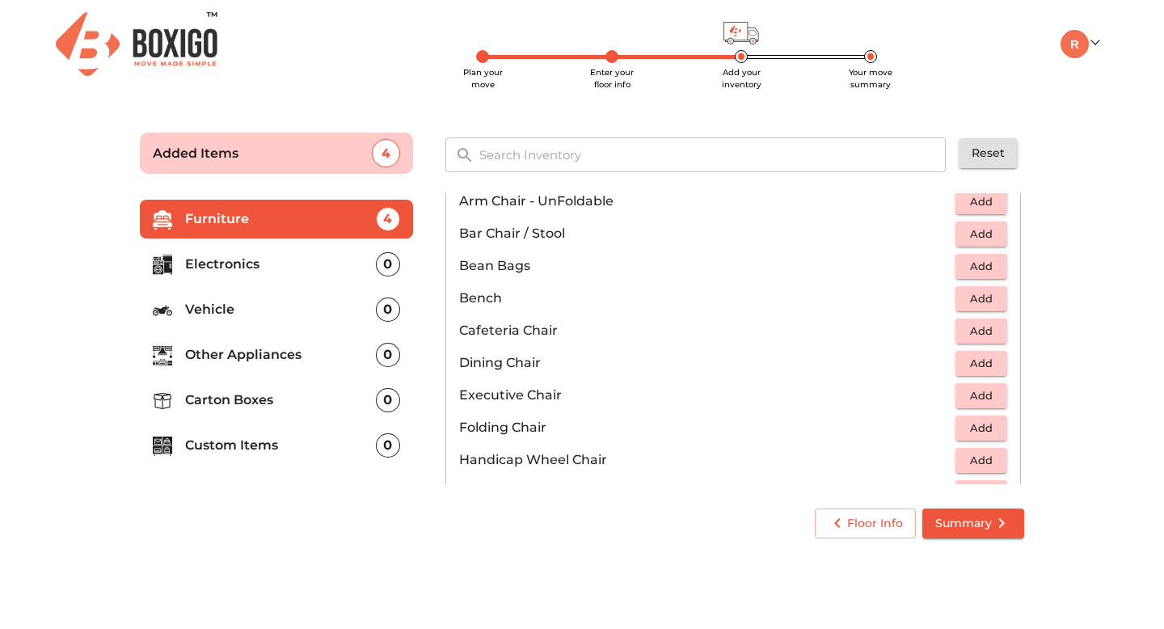
scroll to position [0, 0]
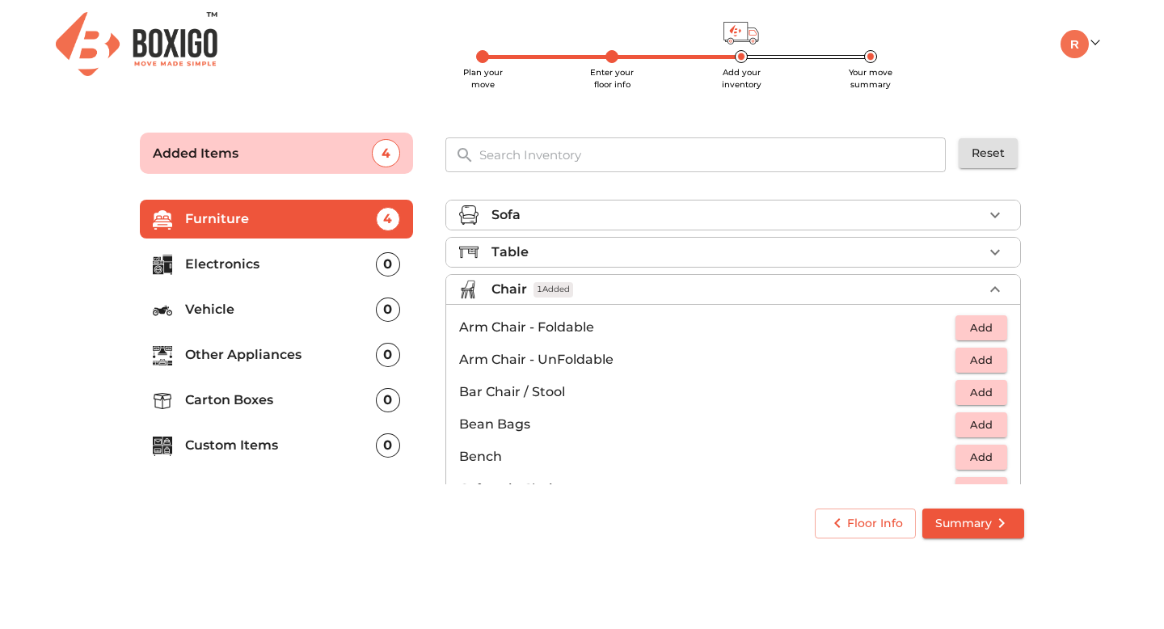
click at [985, 289] on icon "button" at bounding box center [994, 289] width 19 height 19
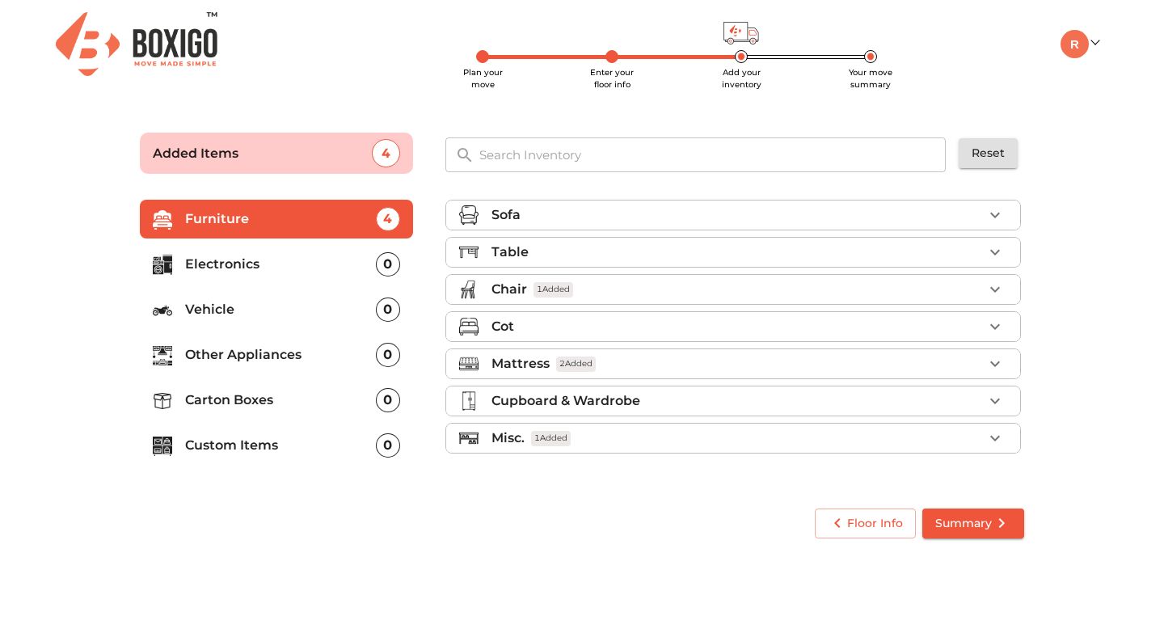
click at [996, 259] on icon "button" at bounding box center [994, 251] width 19 height 19
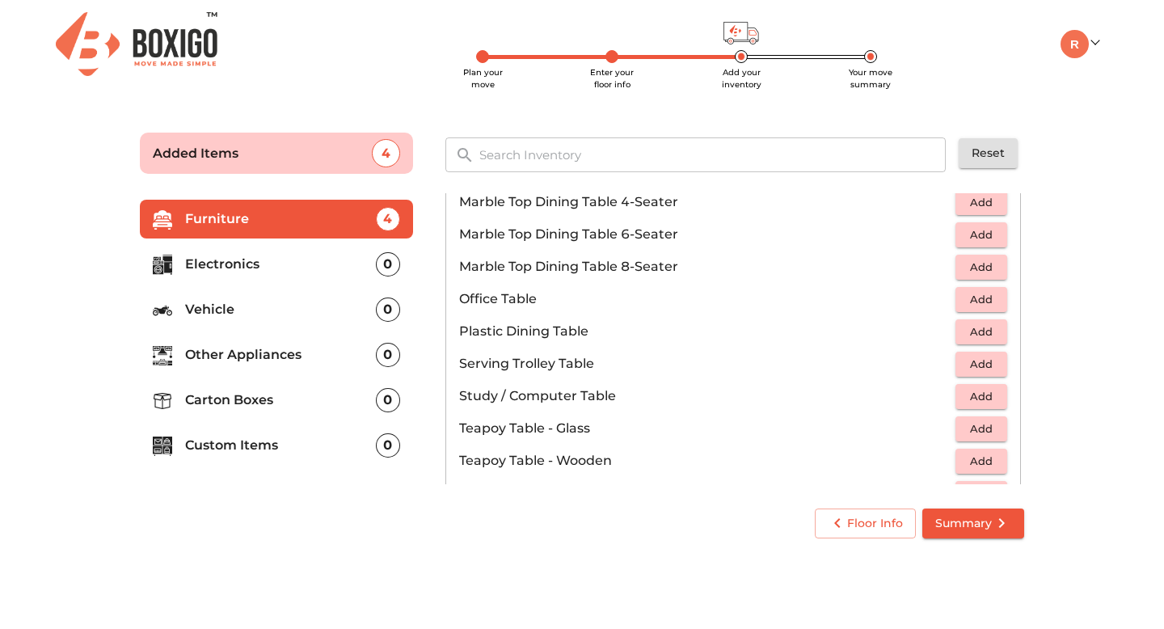
scroll to position [758, 0]
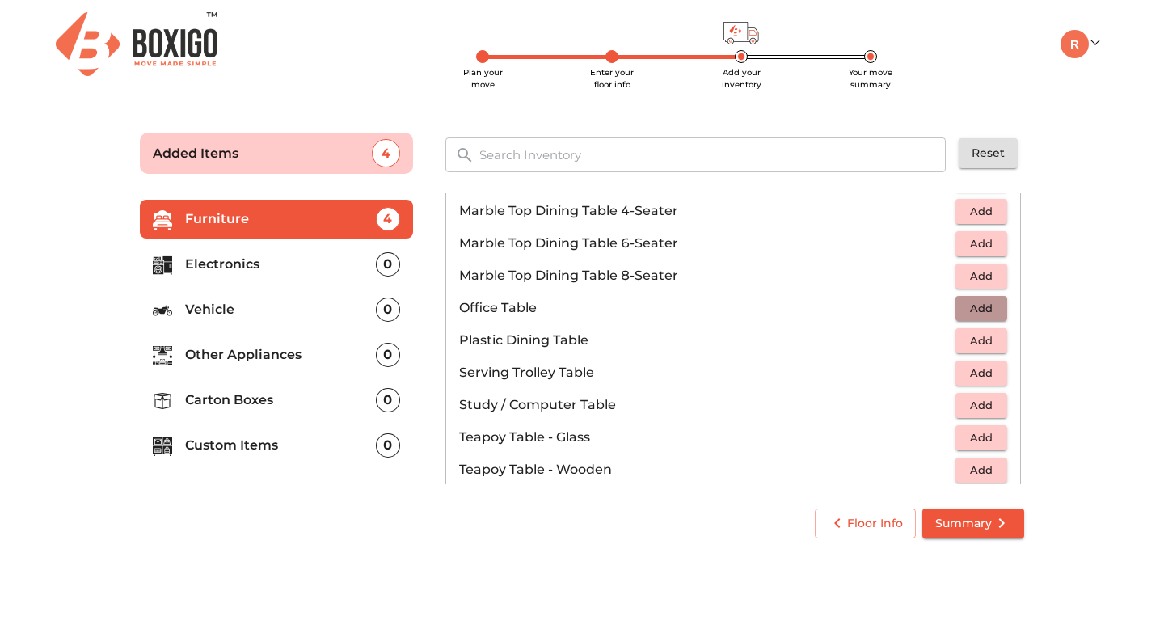
click at [982, 305] on span "Add" at bounding box center [981, 308] width 36 height 19
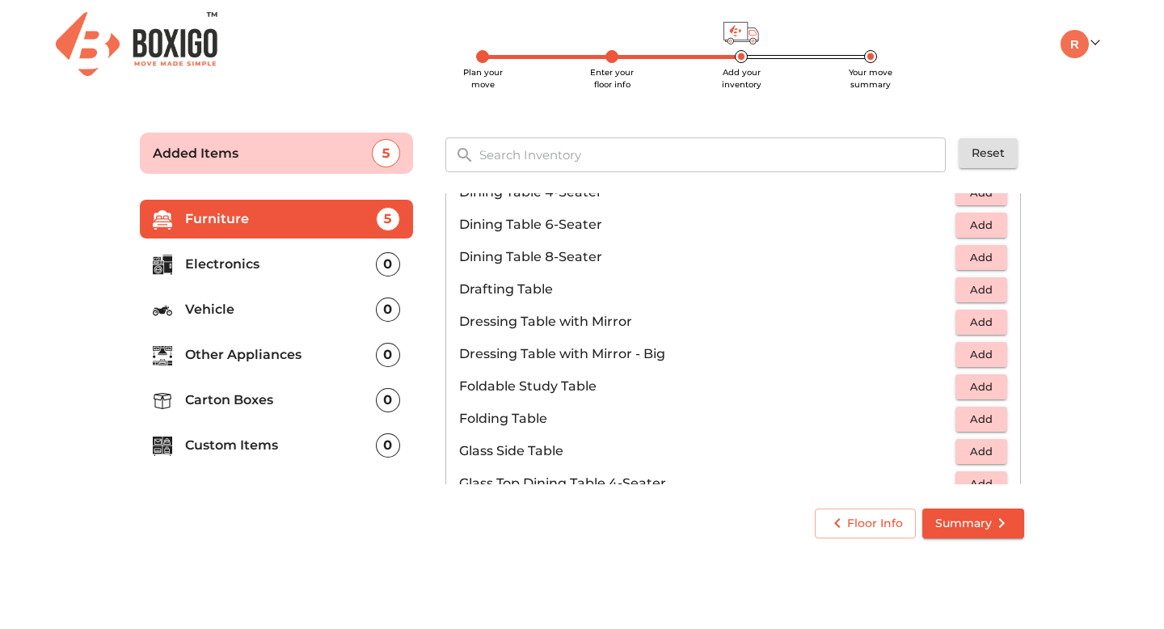
scroll to position [0, 0]
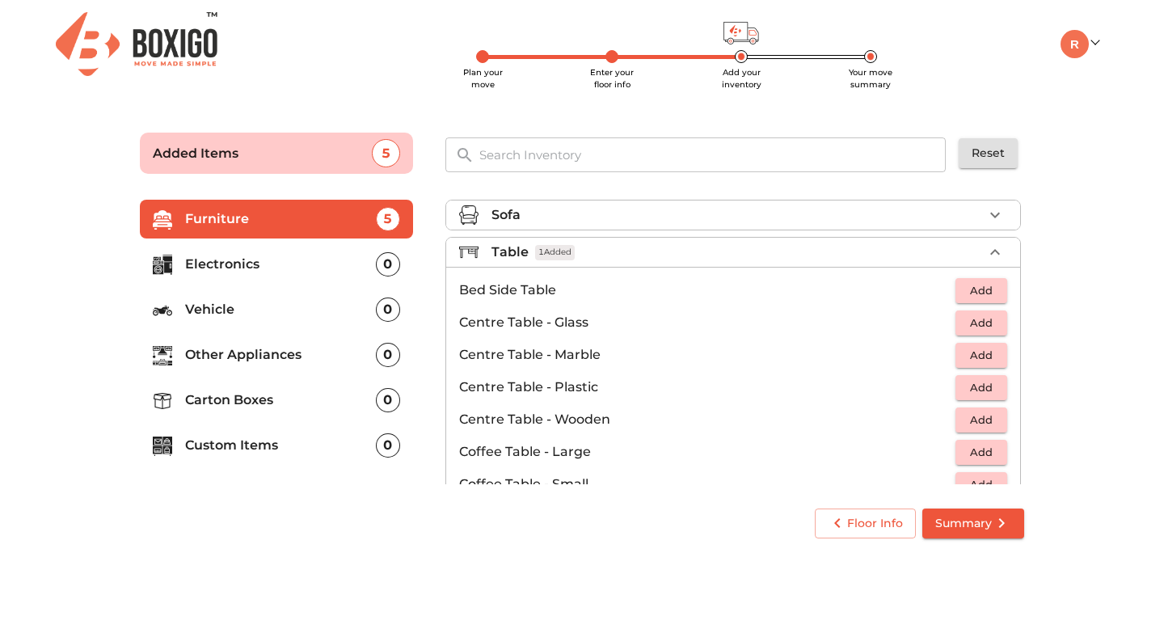
click at [985, 246] on icon "button" at bounding box center [994, 251] width 19 height 19
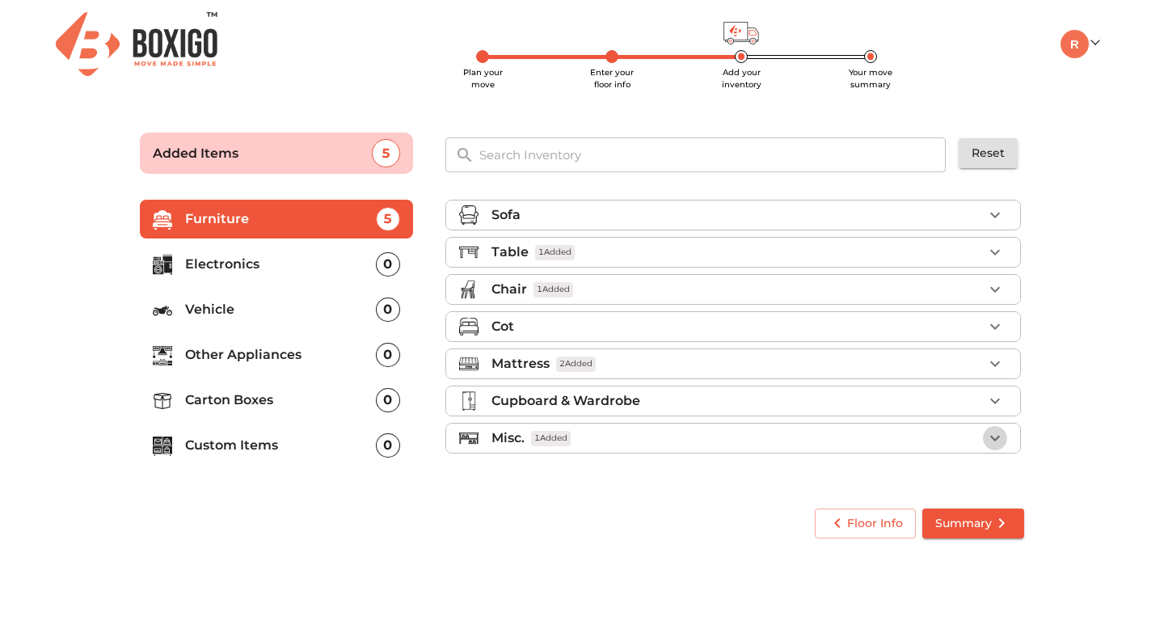
click at [988, 436] on icon "button" at bounding box center [994, 437] width 19 height 19
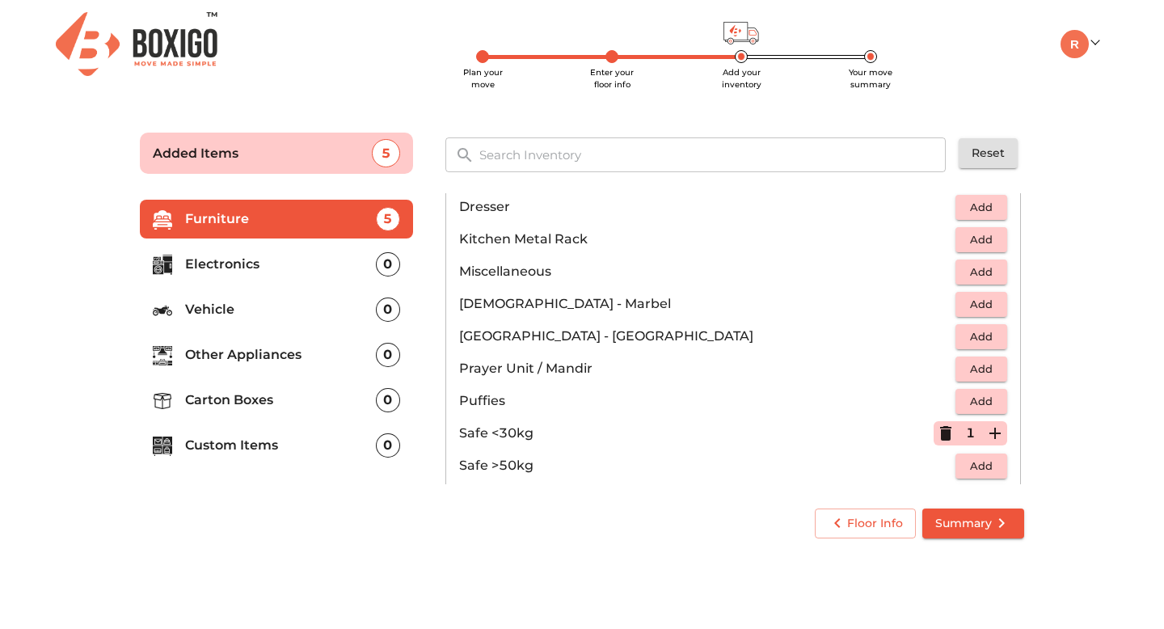
scroll to position [561, 0]
click at [940, 435] on icon "button" at bounding box center [945, 432] width 11 height 15
click at [242, 261] on p "Electronics" at bounding box center [280, 264] width 191 height 19
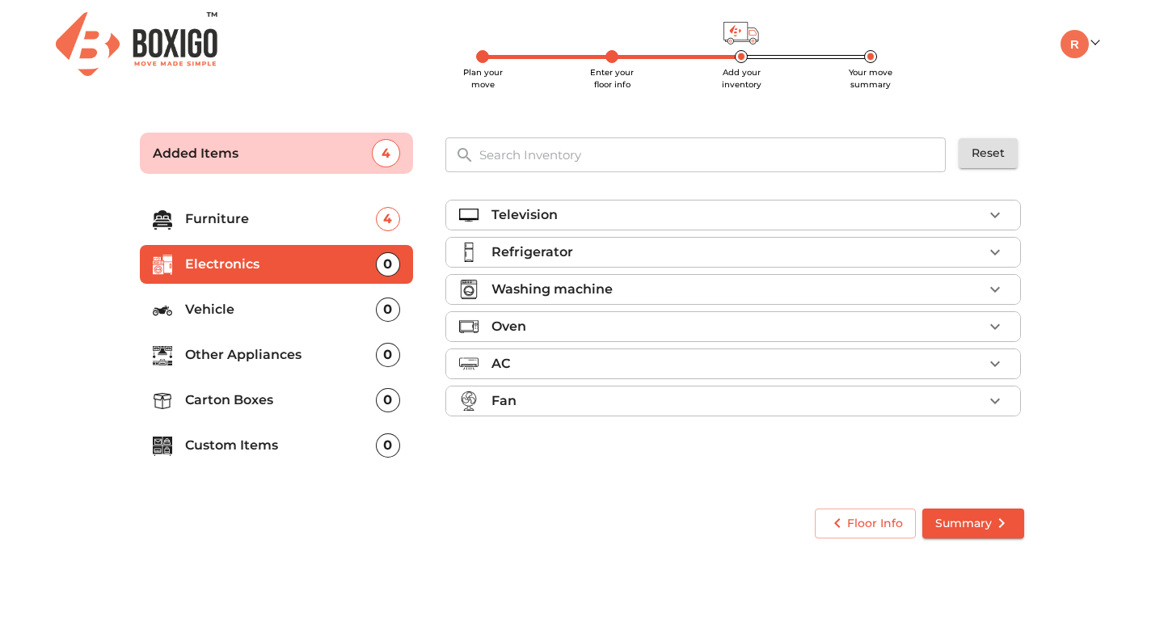
scroll to position [0, 0]
click at [996, 287] on icon "button" at bounding box center [994, 289] width 19 height 19
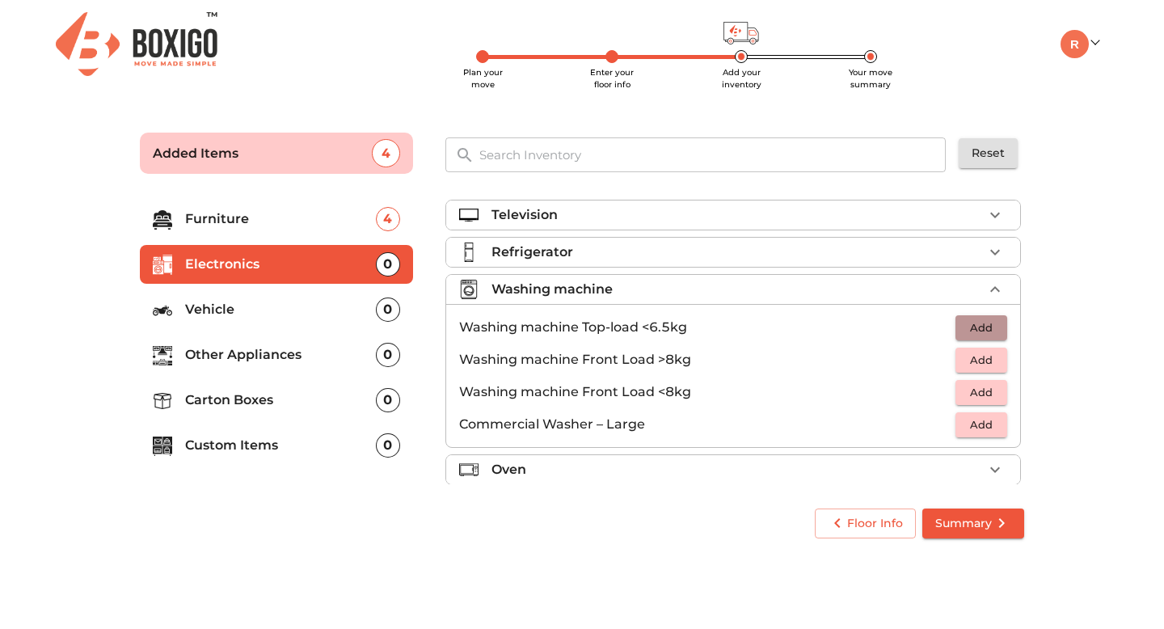
click at [982, 327] on span "Add" at bounding box center [981, 327] width 36 height 19
click at [991, 286] on icon "button" at bounding box center [994, 289] width 19 height 19
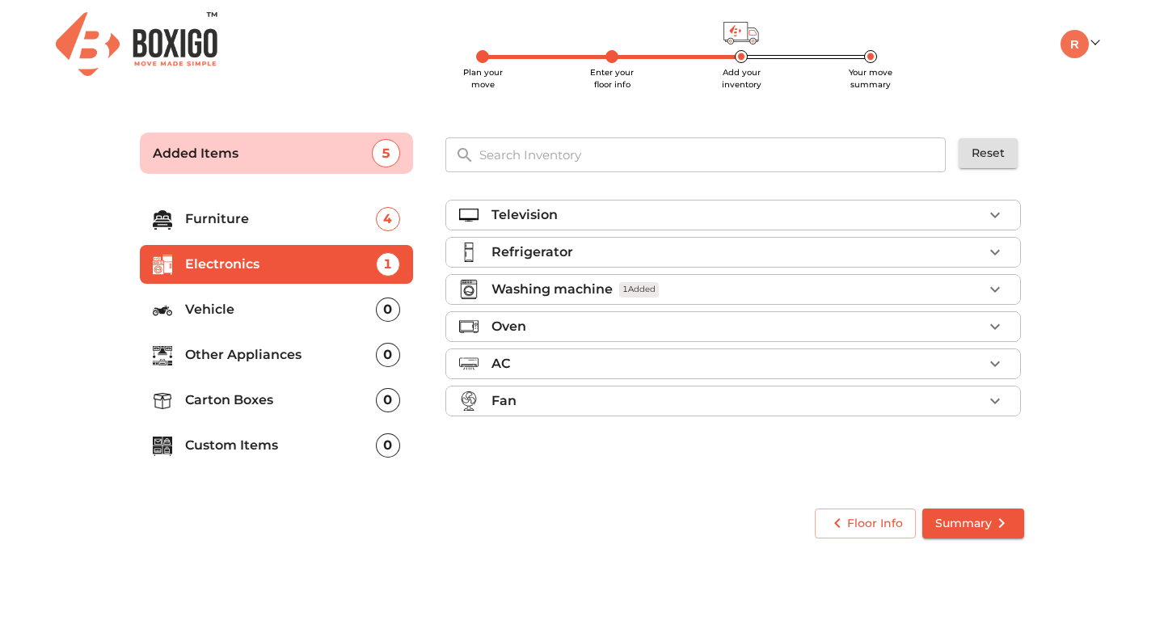
click at [393, 399] on div "0" at bounding box center [388, 400] width 24 height 24
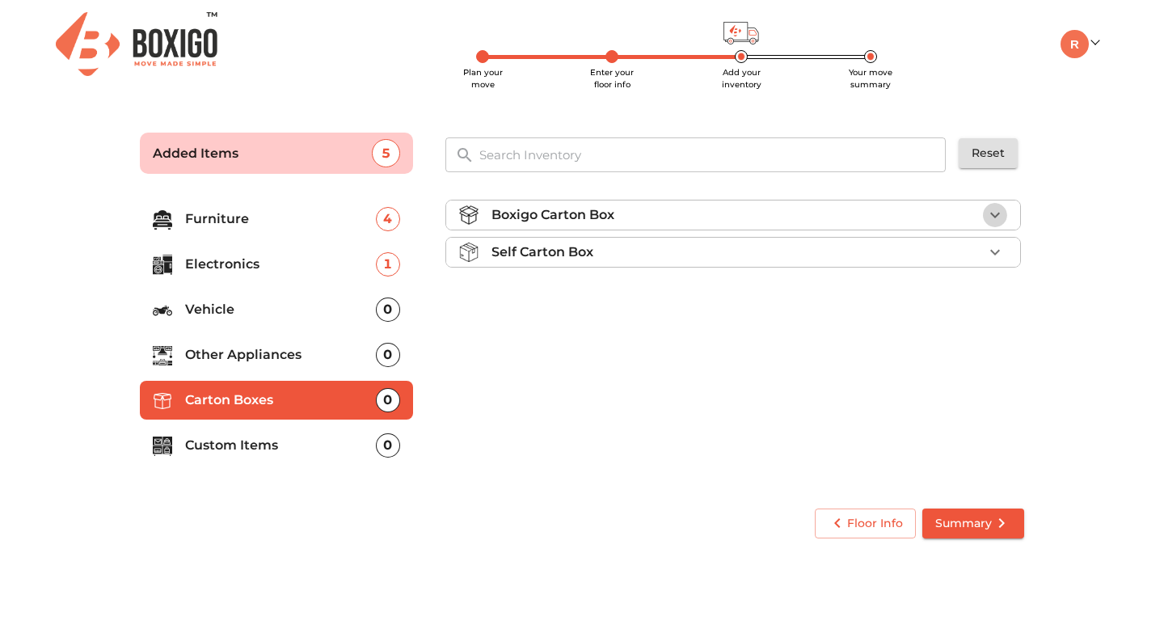
click at [1001, 216] on icon "button" at bounding box center [994, 214] width 19 height 19
click at [985, 252] on span "Add" at bounding box center [981, 253] width 36 height 19
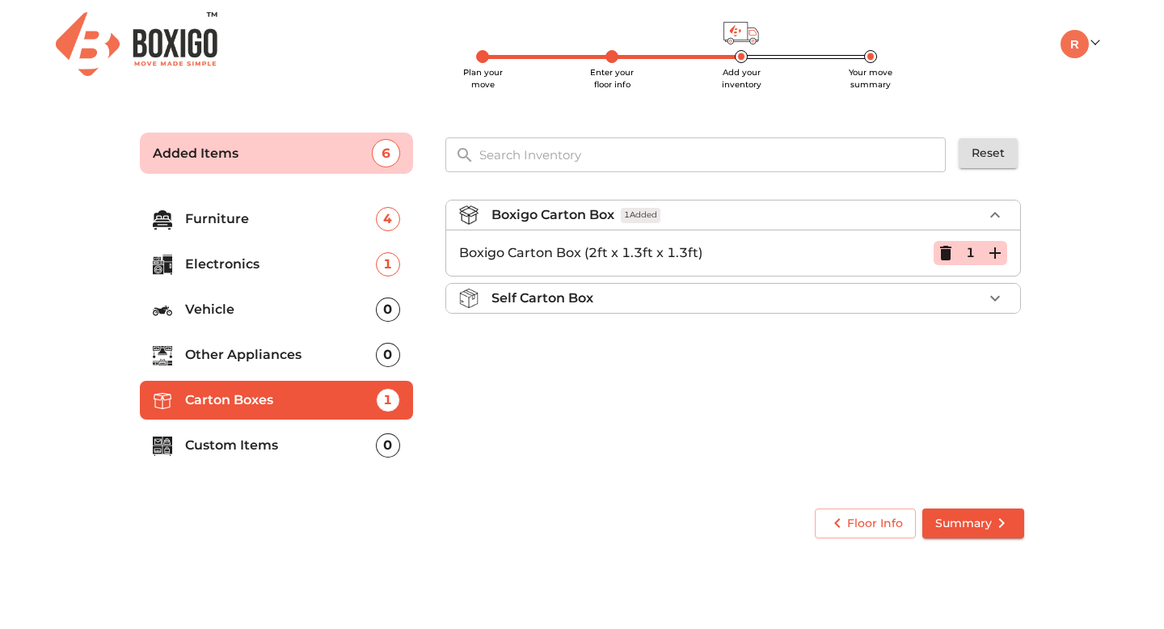
click at [996, 252] on icon "button" at bounding box center [994, 252] width 11 height 11
click at [368, 449] on p "Custom Items" at bounding box center [280, 445] width 191 height 19
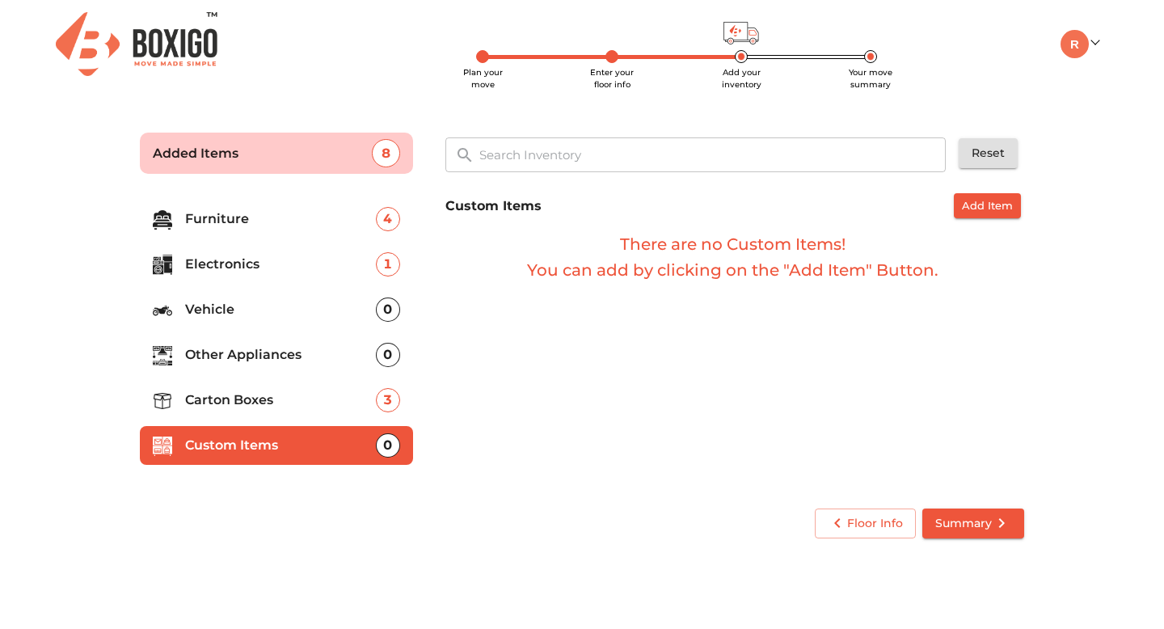
click at [349, 370] on li "Other Appliances 0" at bounding box center [276, 354] width 273 height 39
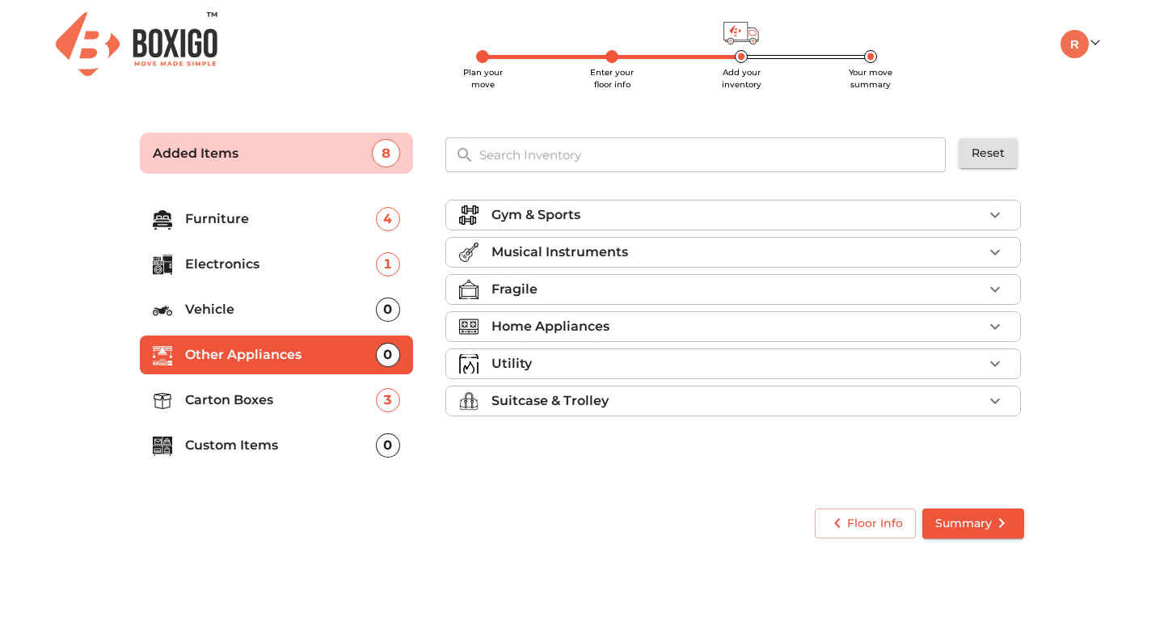
click at [999, 213] on icon "button" at bounding box center [995, 216] width 10 height 6
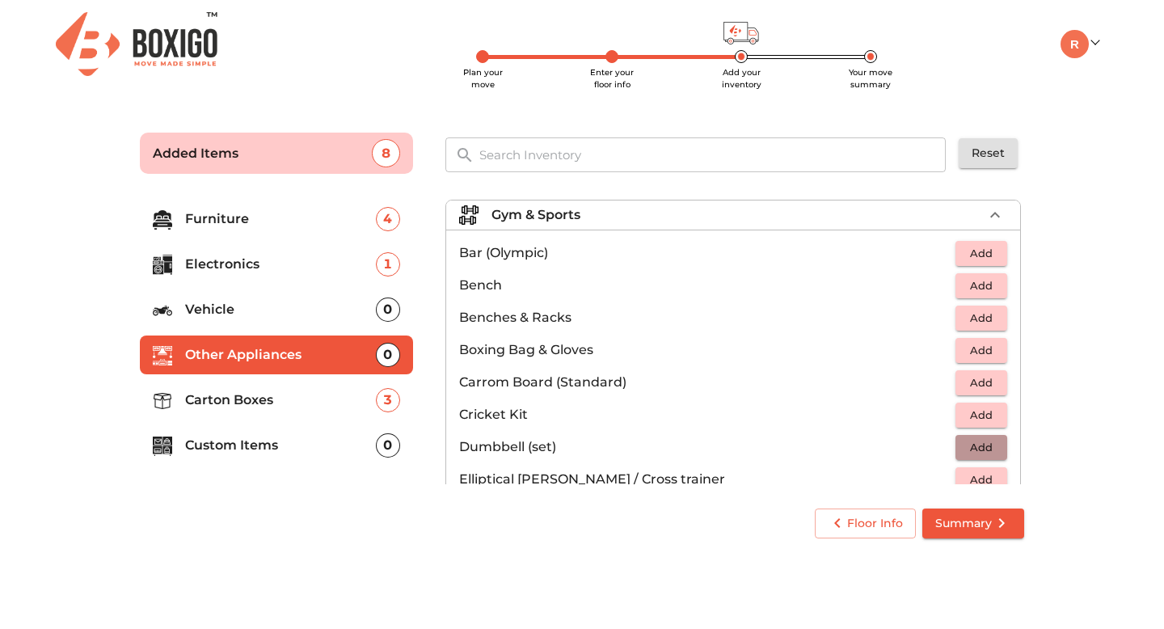
click at [967, 446] on span "Add" at bounding box center [981, 447] width 36 height 19
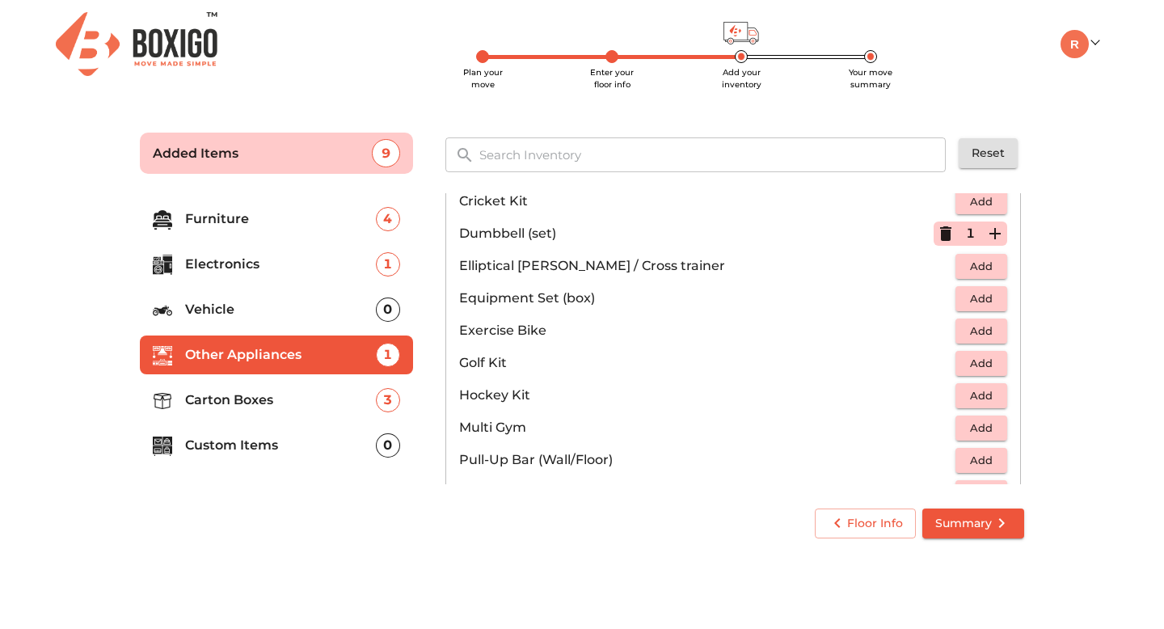
scroll to position [123, 0]
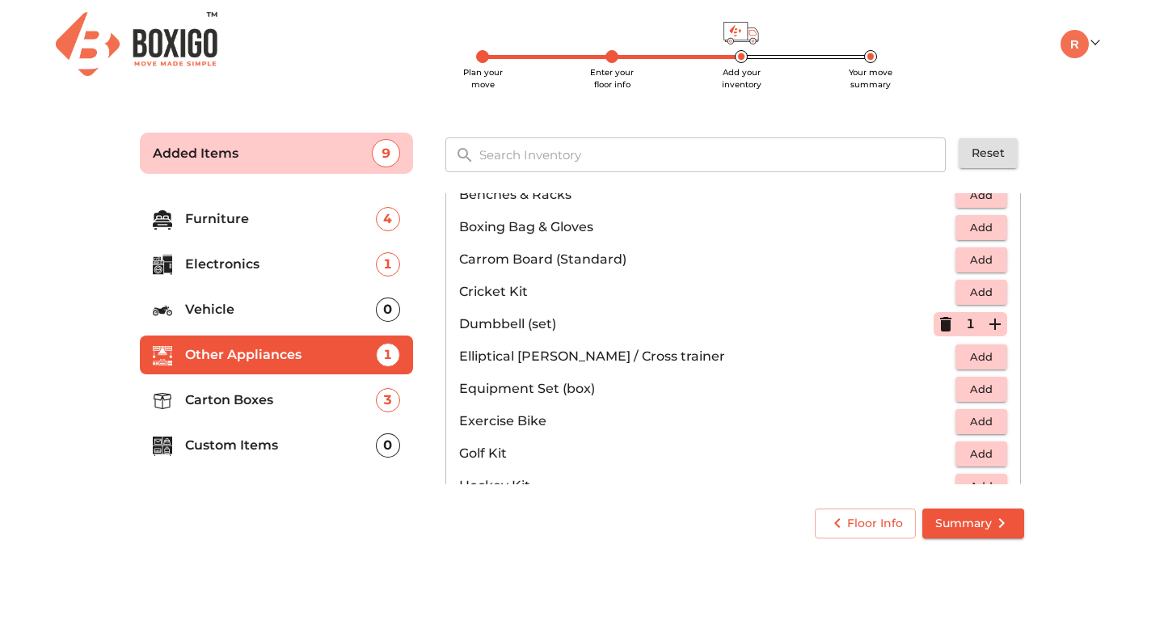
click at [293, 271] on p "Electronics" at bounding box center [280, 264] width 191 height 19
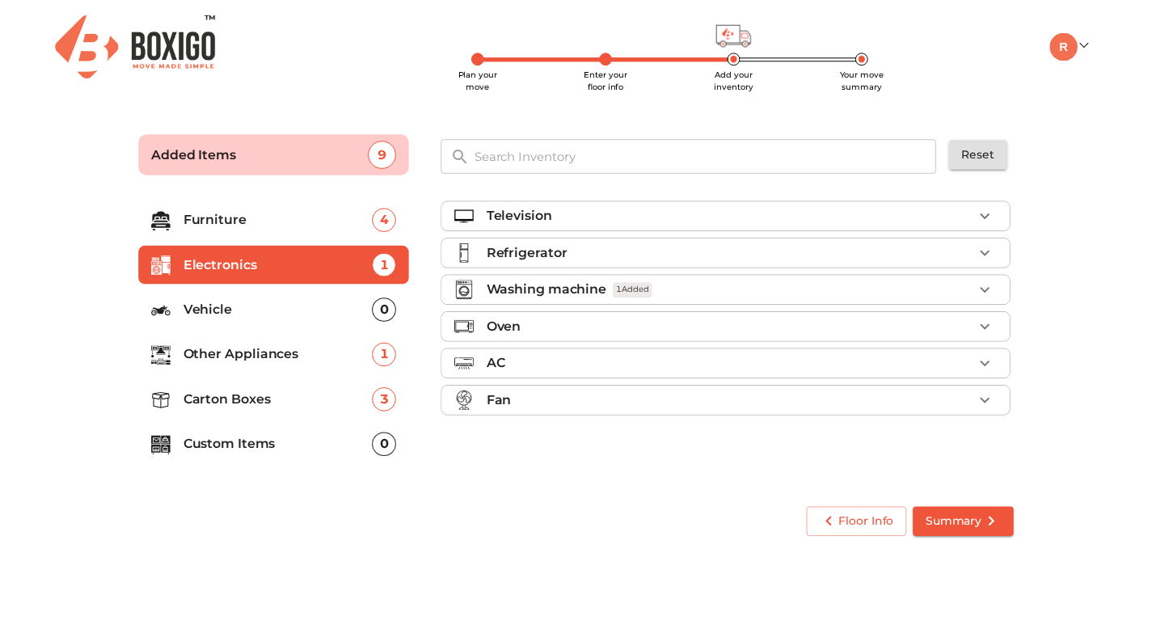
scroll to position [0, 0]
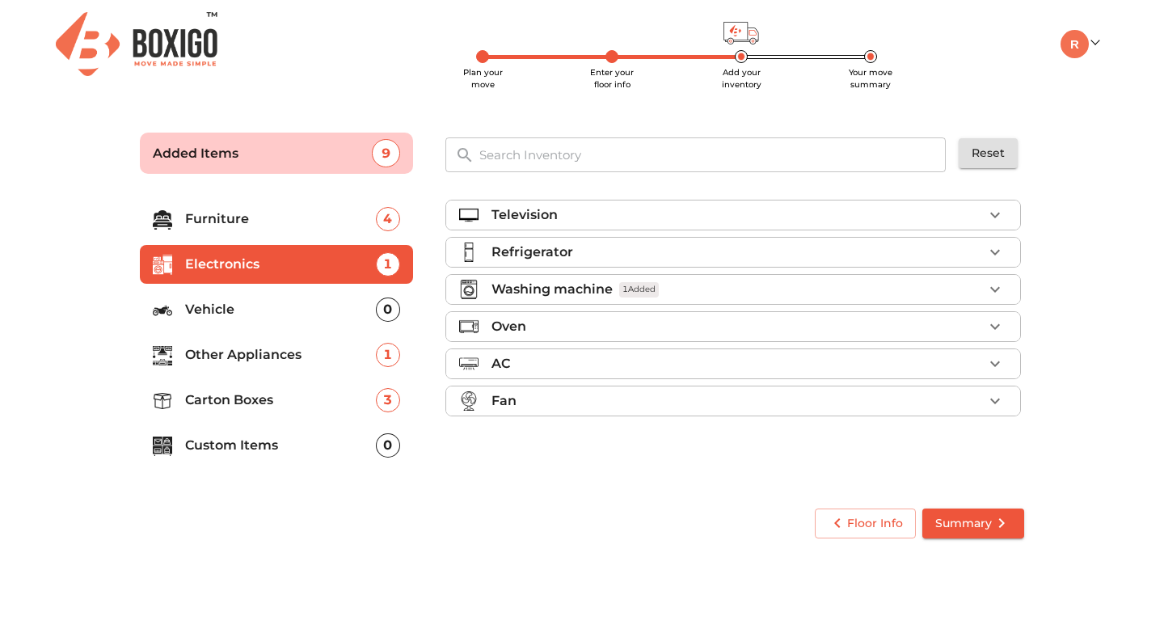
click at [263, 230] on li "Furniture 4" at bounding box center [276, 219] width 273 height 39
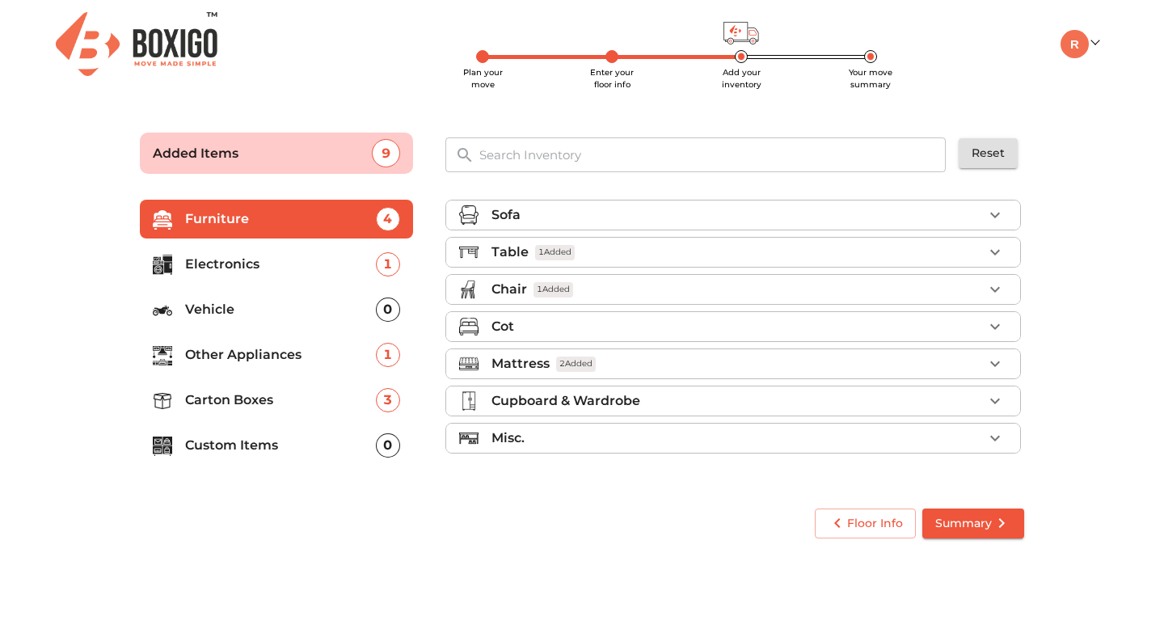
click at [275, 315] on p "Vehicle" at bounding box center [280, 309] width 191 height 19
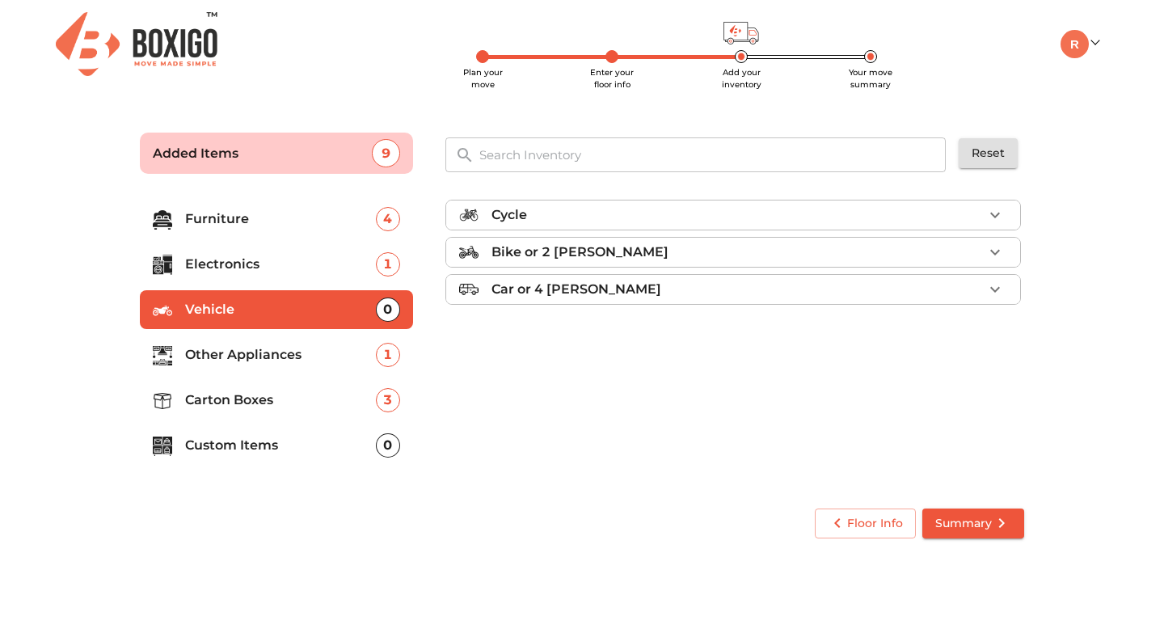
click at [267, 363] on p "Other Appliances" at bounding box center [280, 354] width 191 height 19
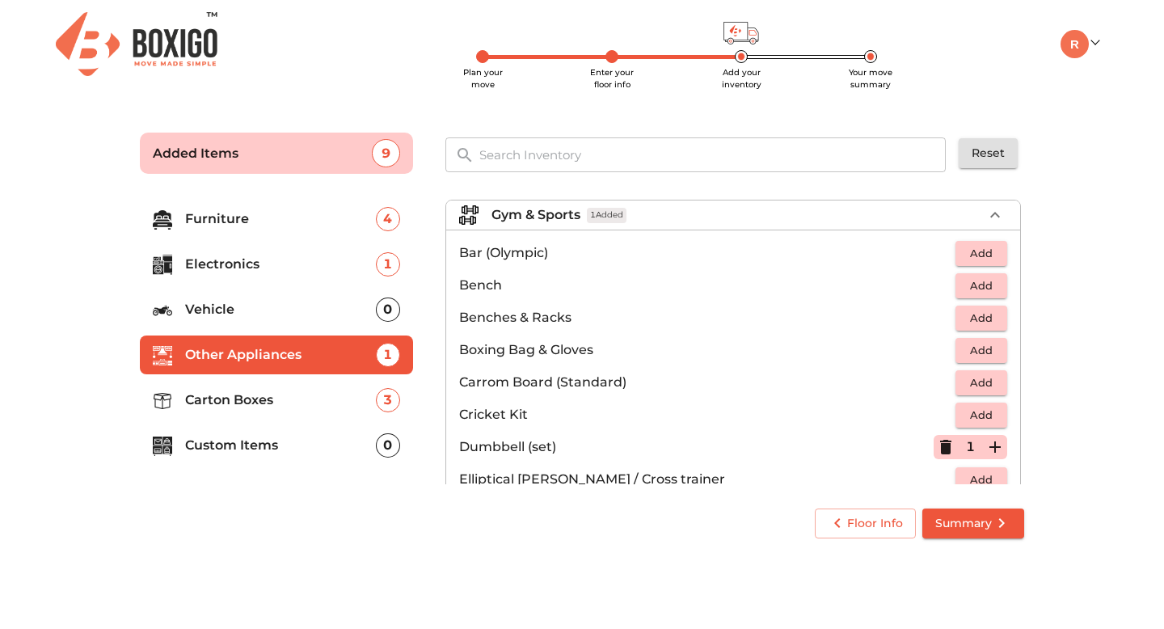
click at [264, 409] on p "Carton Boxes" at bounding box center [280, 399] width 191 height 19
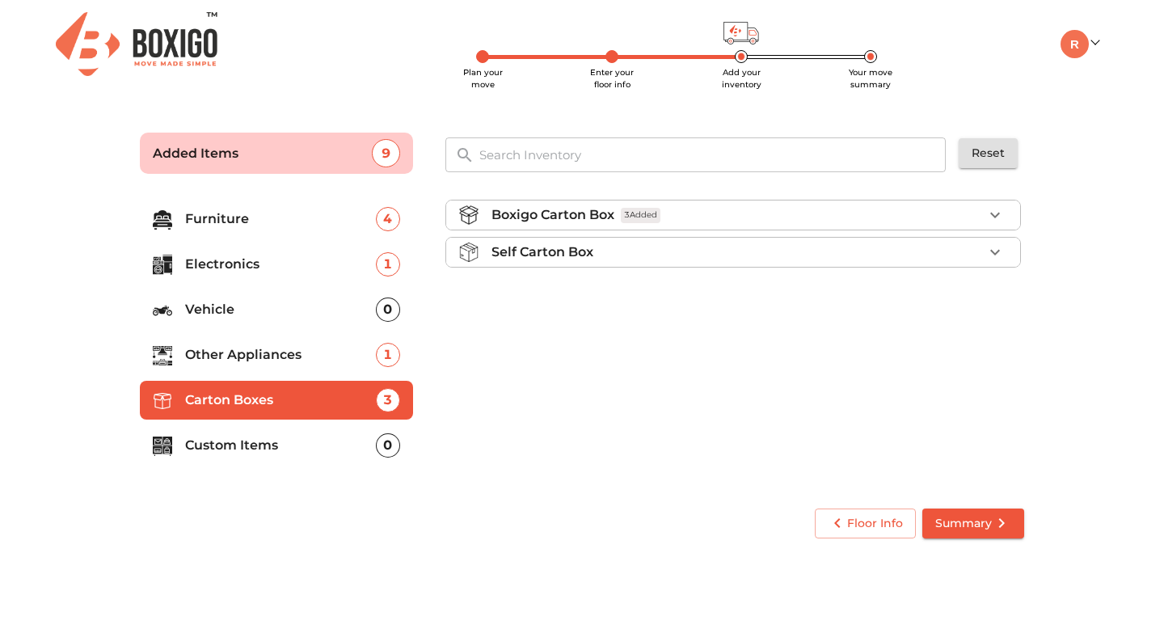
click at [327, 452] on p "Custom Items" at bounding box center [280, 445] width 191 height 19
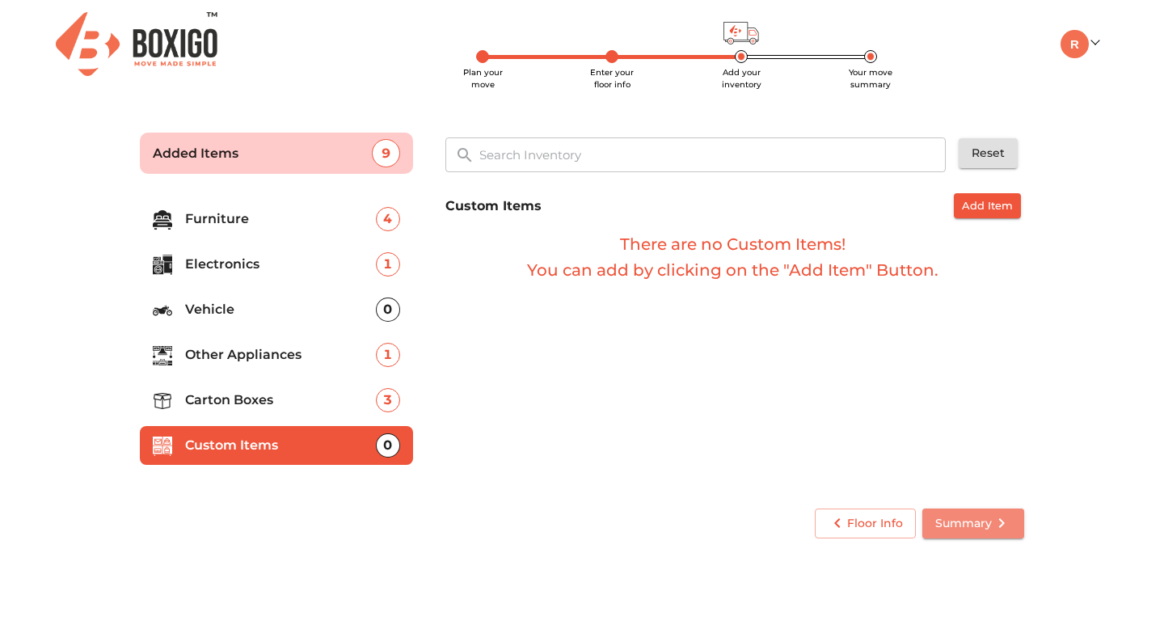
click at [979, 525] on span "Summary" at bounding box center [973, 523] width 76 height 20
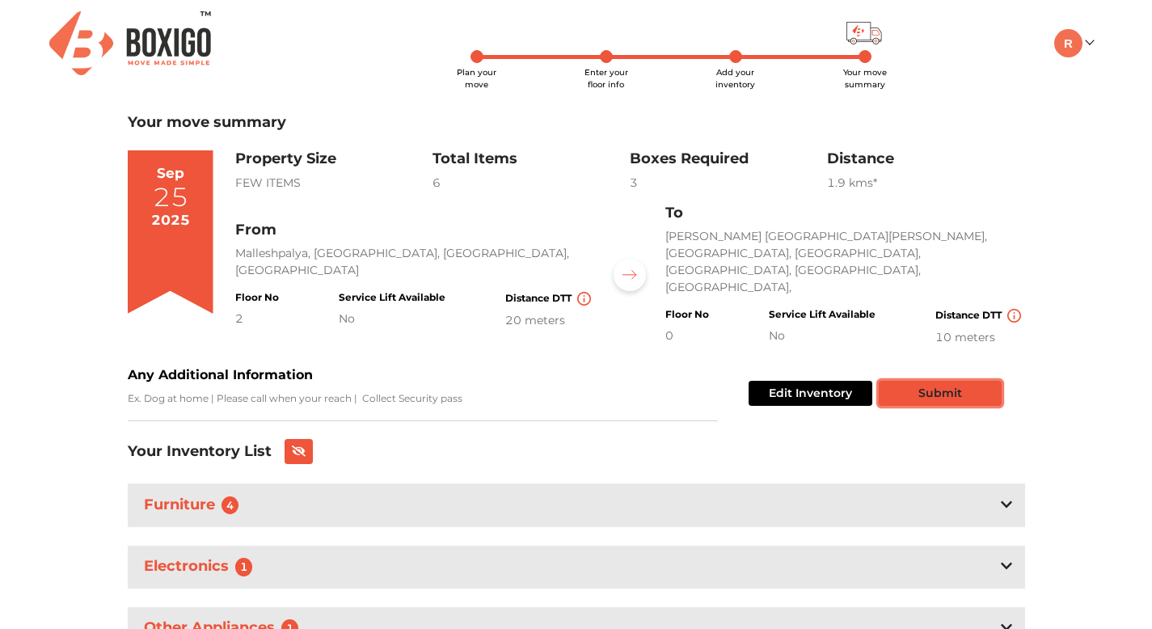
click at [986, 381] on button "Submit" at bounding box center [939, 393] width 123 height 25
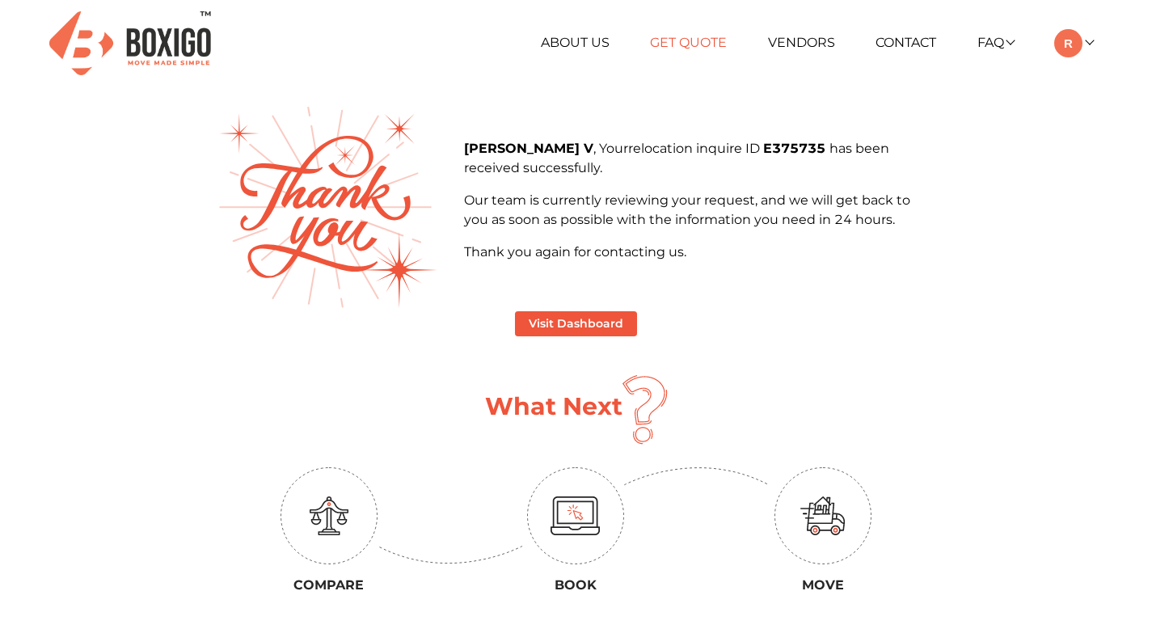
click at [682, 40] on link "Get Quote" at bounding box center [688, 42] width 77 height 15
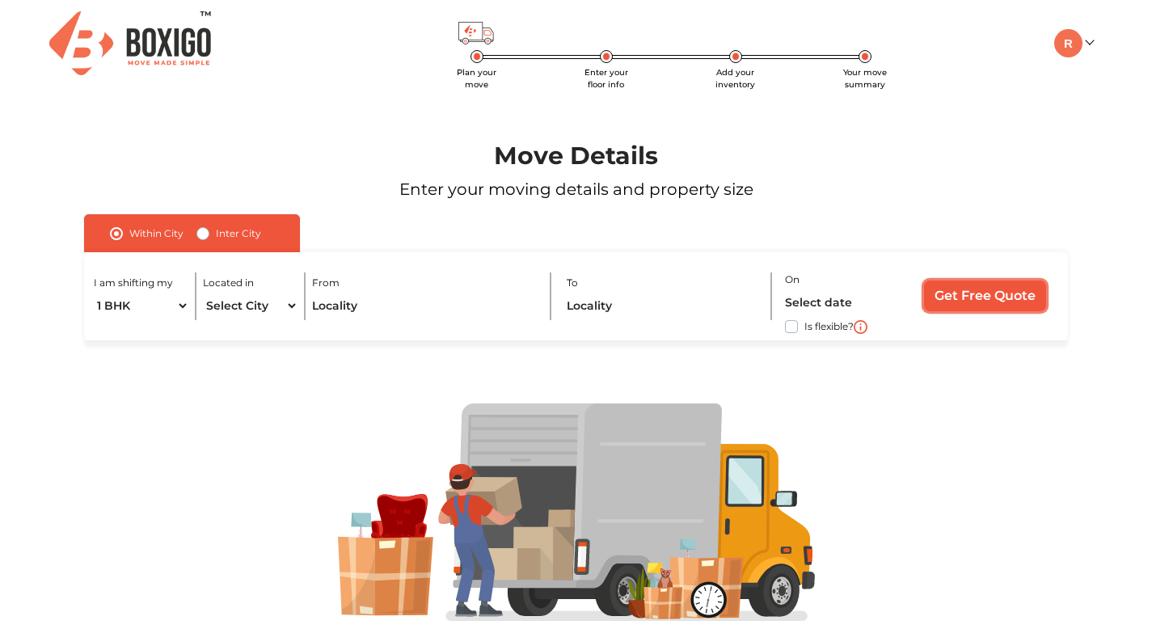
click at [1000, 296] on input "Get Free Quote" at bounding box center [985, 295] width 122 height 31
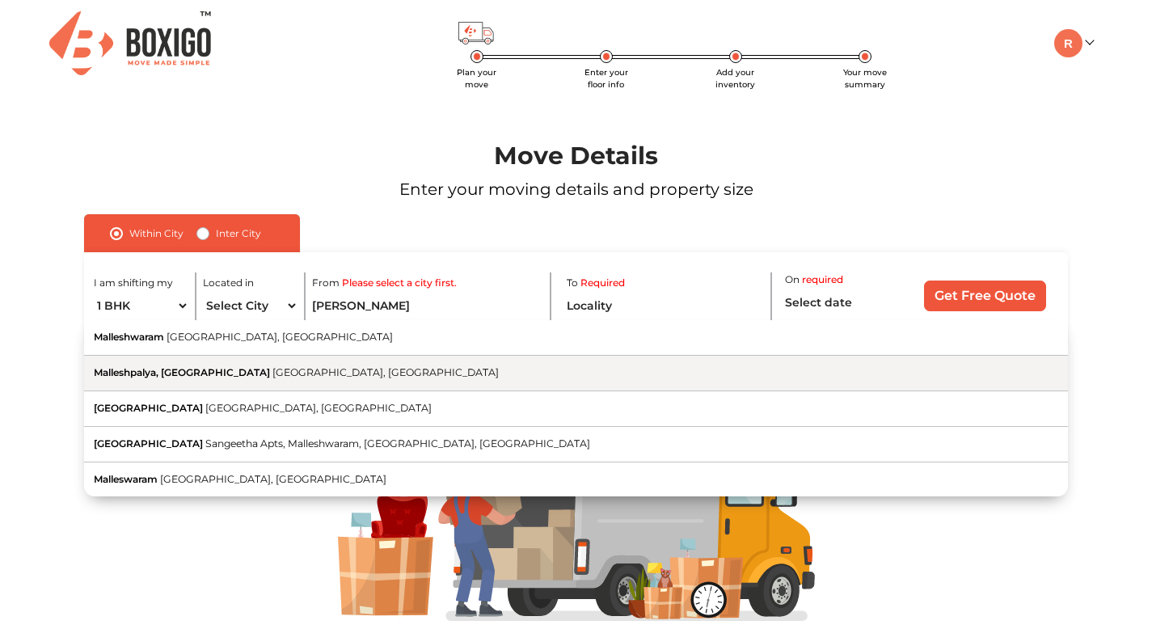
click at [310, 369] on span "[GEOGRAPHIC_DATA], [GEOGRAPHIC_DATA]" at bounding box center [385, 372] width 226 height 12
type input "Malleshpalya, [GEOGRAPHIC_DATA], [GEOGRAPHIC_DATA], [GEOGRAPHIC_DATA]"
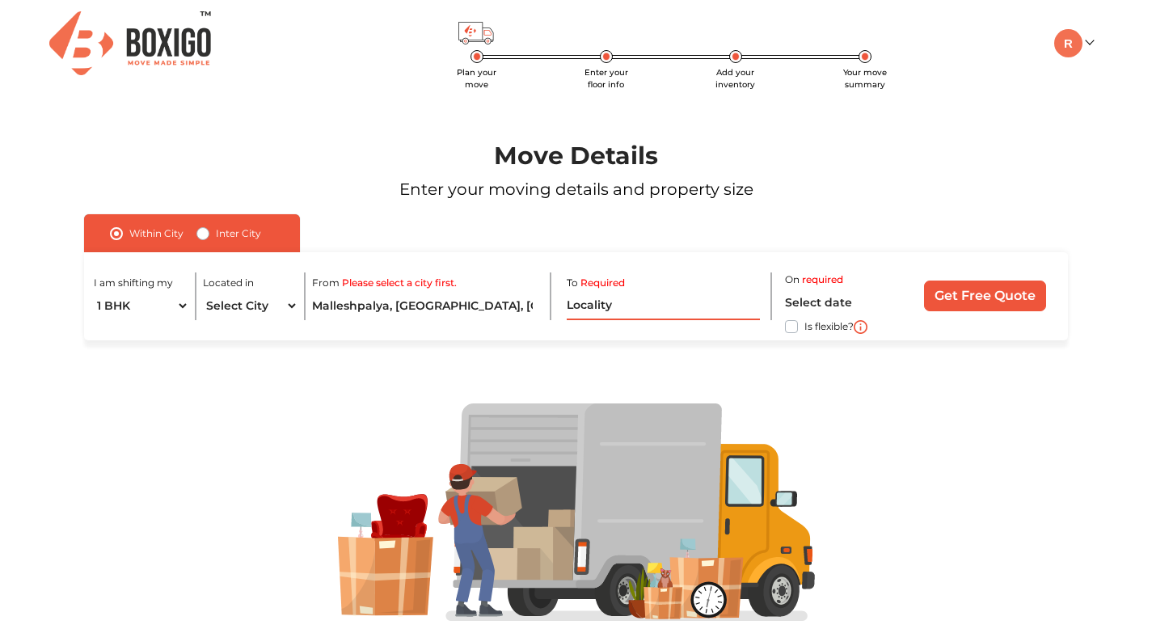
click at [642, 310] on input "text" at bounding box center [662, 306] width 192 height 28
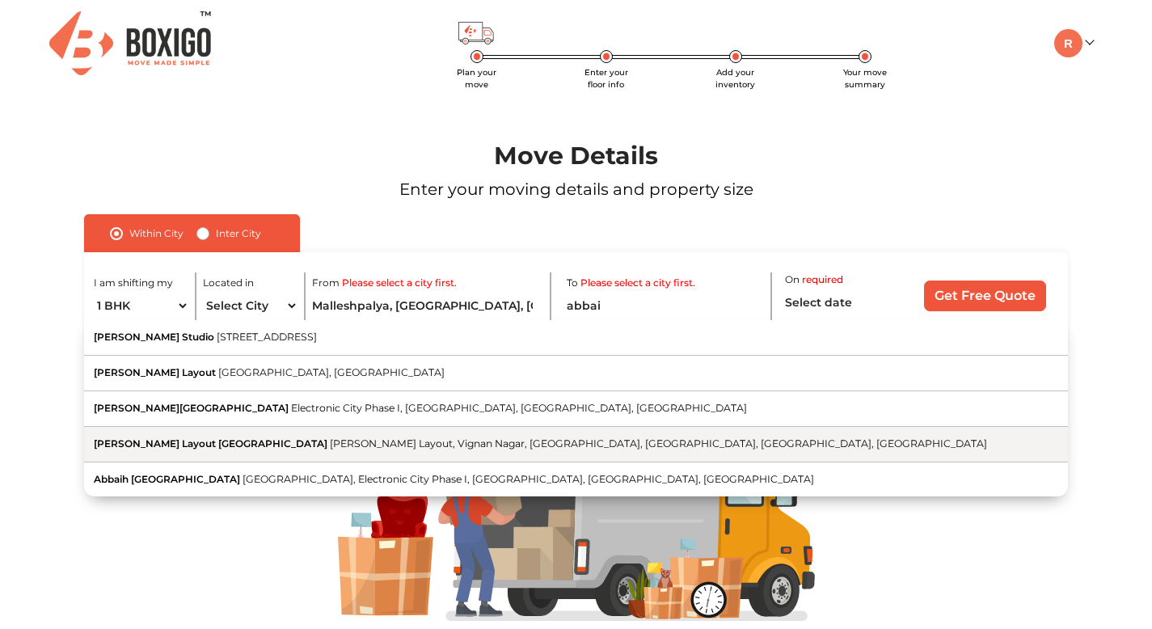
click at [431, 433] on button "Abbaiah Reddy Layout Main Road Abbaiah Reddy Layout, Vignan Nagar, Doddanekundi…" at bounding box center [575, 445] width 983 height 36
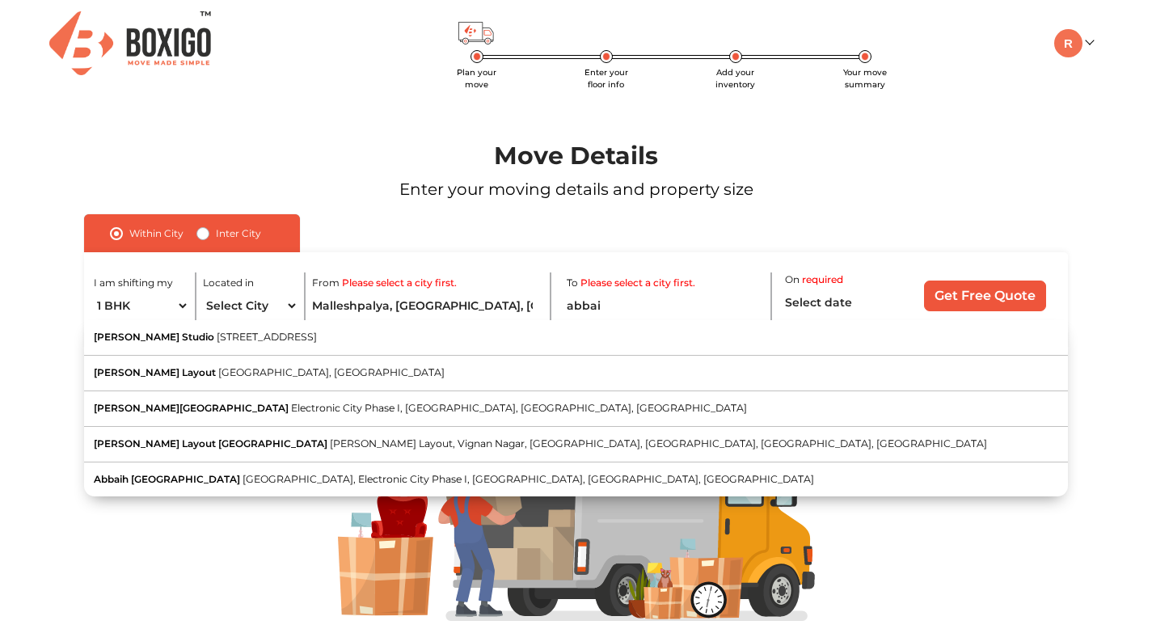
type input "[PERSON_NAME][GEOGRAPHIC_DATA][PERSON_NAME], [GEOGRAPHIC_DATA], [GEOGRAPHIC_DAT…"
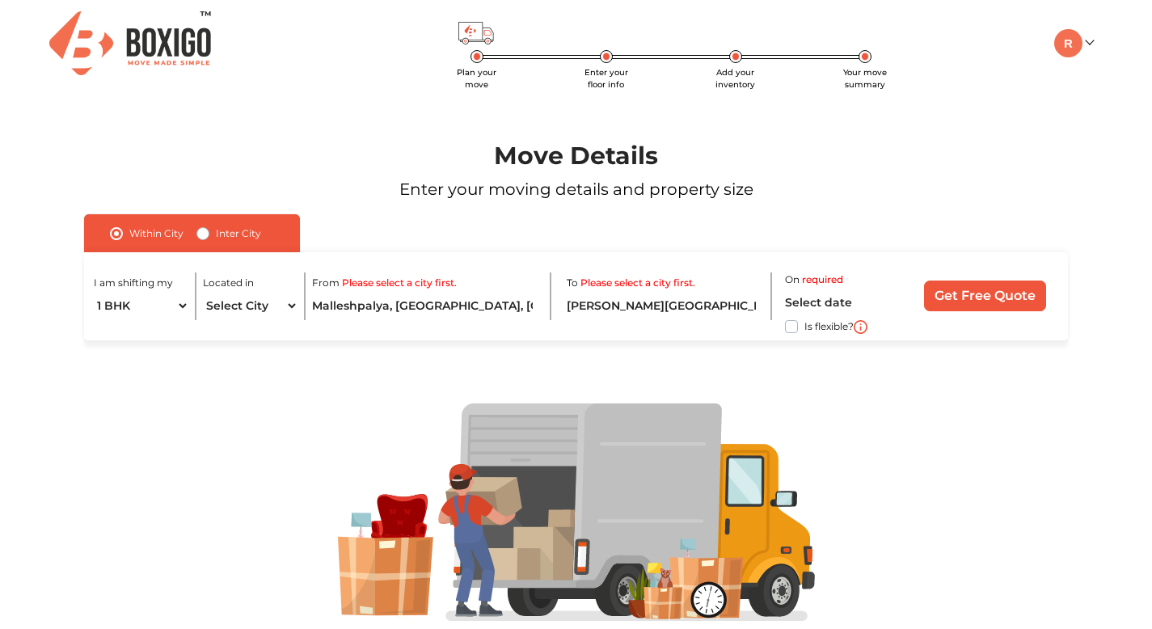
click at [804, 324] on label "Is flexible?" at bounding box center [828, 325] width 49 height 17
click at [97, 324] on input "Is flexible?" at bounding box center [90, 325] width 13 height 16
checkbox input "true"
click at [1000, 300] on input "Get Free Quote" at bounding box center [985, 295] width 122 height 31
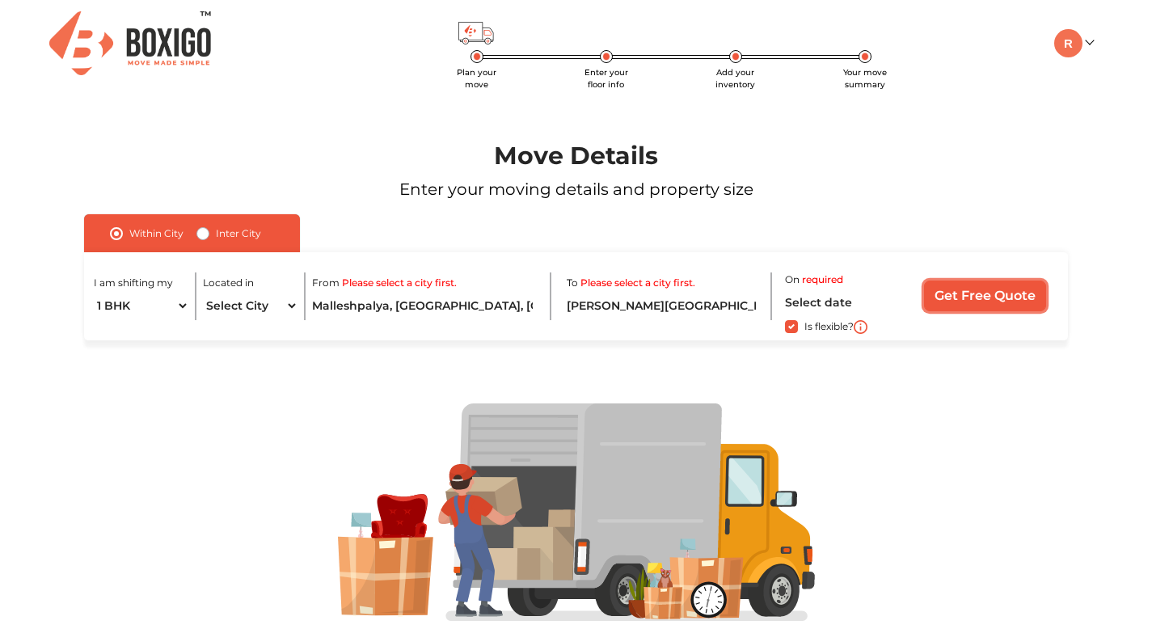
click at [1000, 300] on input "Get Free Quote" at bounding box center [985, 295] width 122 height 31
click at [276, 308] on select "Select City Bangalore Bengaluru Bhopal Bhubaneswar Chennai Coimbatore Cuttack D…" at bounding box center [250, 306] width 95 height 28
select select "[GEOGRAPHIC_DATA]"
click at [203, 292] on select "Select City Bangalore Bengaluru Bhopal Bhubaneswar Chennai Coimbatore Cuttack D…" at bounding box center [250, 306] width 95 height 28
click at [1011, 296] on input "Get Free Quote" at bounding box center [985, 295] width 122 height 31
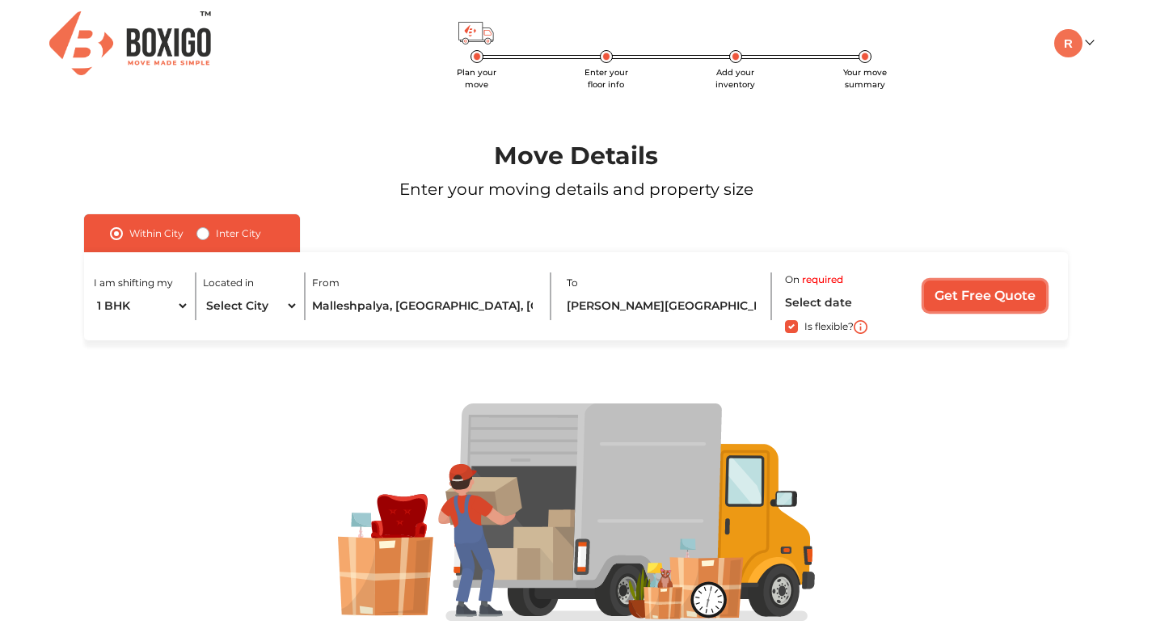
click at [1011, 296] on input "Get Free Quote" at bounding box center [985, 295] width 122 height 31
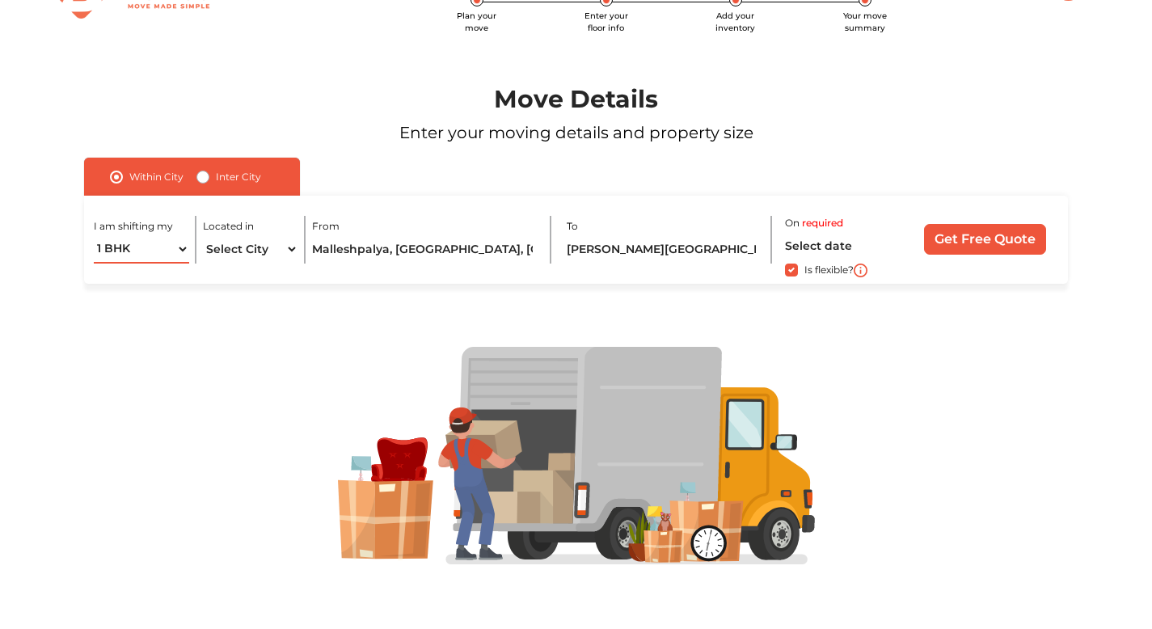
click at [186, 247] on select "1 BHK 2 BHK 3 BHK 3 + BHK FEW ITEMS" at bounding box center [141, 249] width 95 height 28
click at [979, 237] on input "Get Free Quote" at bounding box center [985, 239] width 122 height 31
